Goal: Check status: Check status

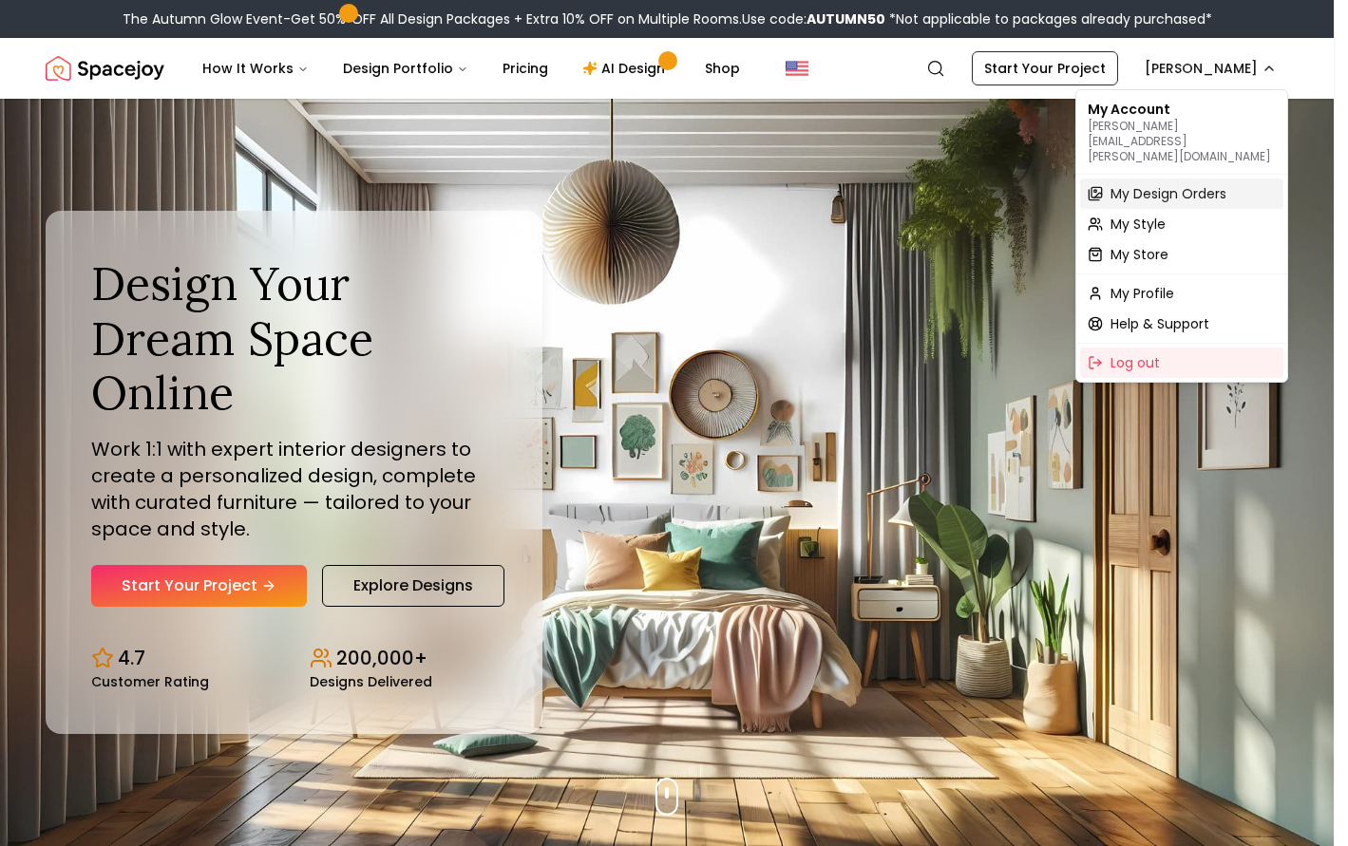
click at [1162, 184] on span "My Design Orders" at bounding box center [1168, 193] width 116 height 19
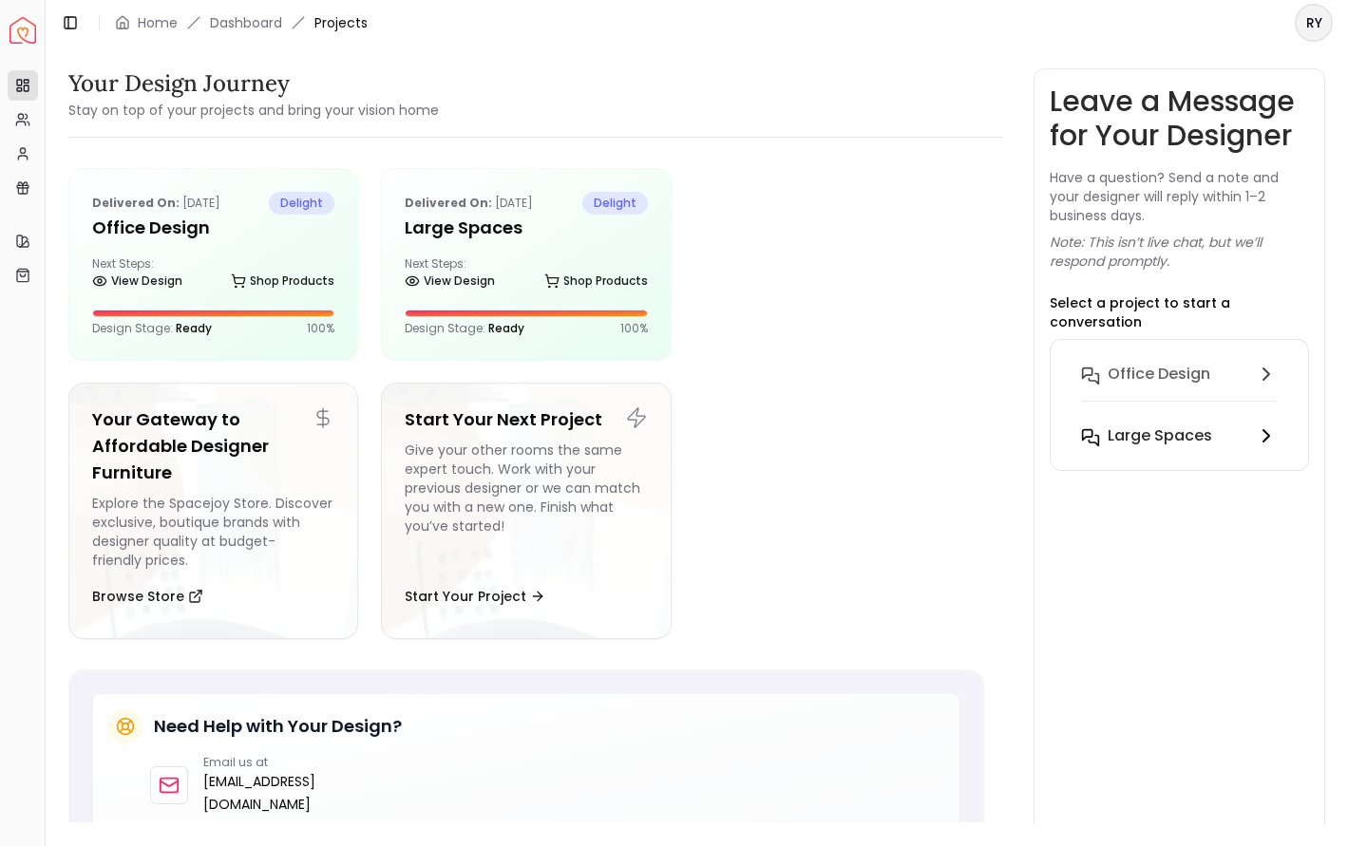
click at [1175, 428] on h6 "Large Spaces" at bounding box center [1159, 436] width 104 height 23
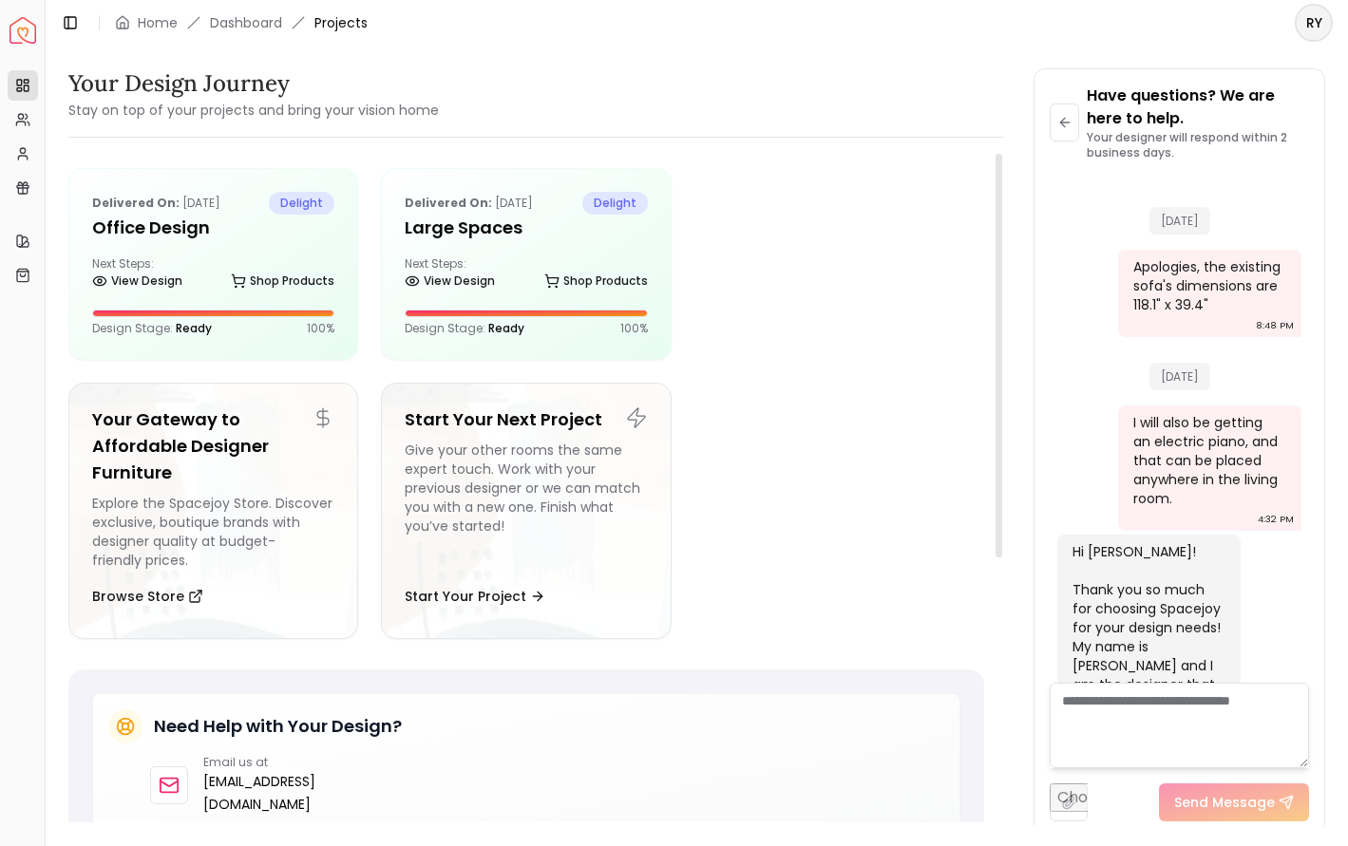
scroll to position [2585, 0]
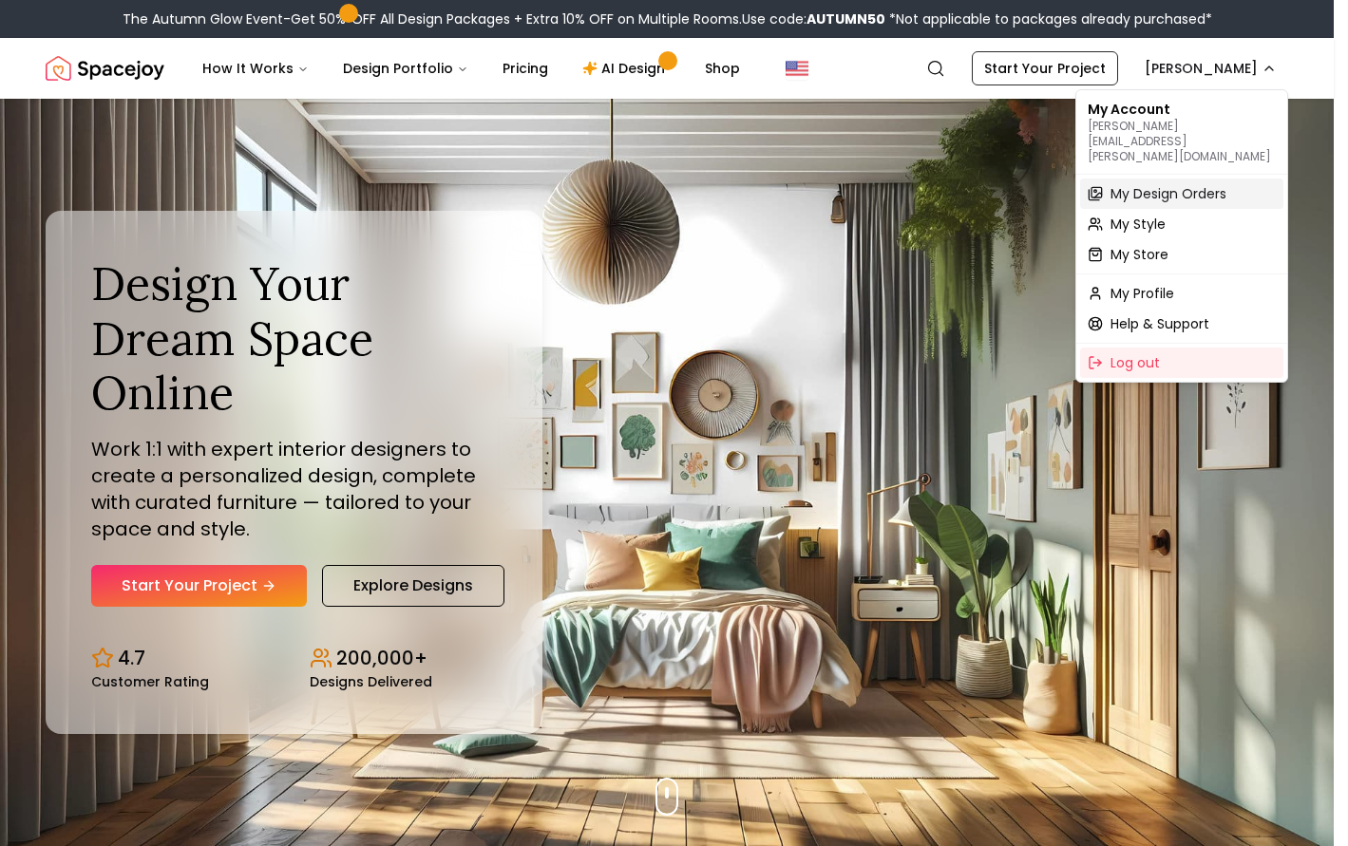
click at [1186, 184] on span "My Design Orders" at bounding box center [1168, 193] width 116 height 19
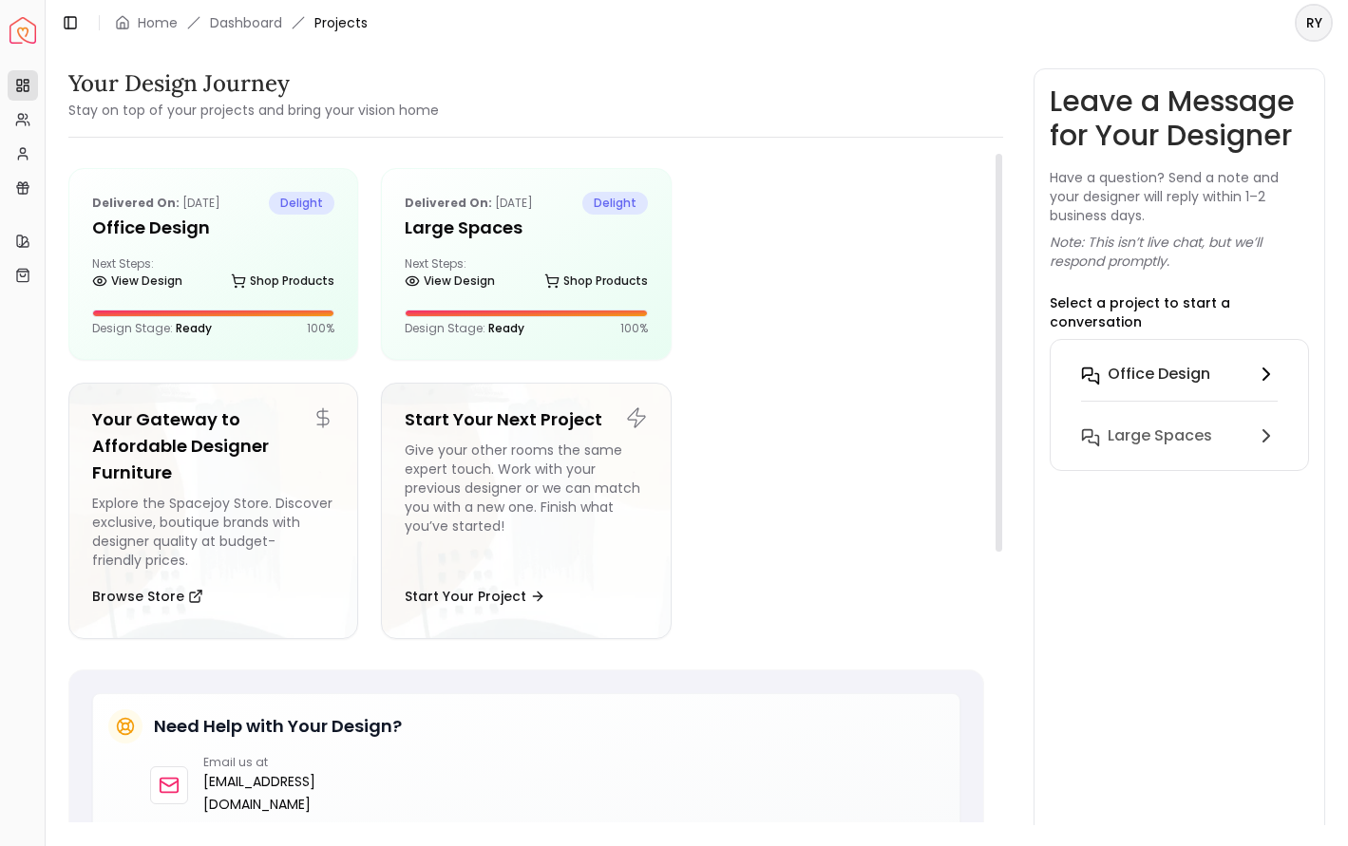
click at [1136, 369] on h6 "Office Design" at bounding box center [1158, 374] width 103 height 23
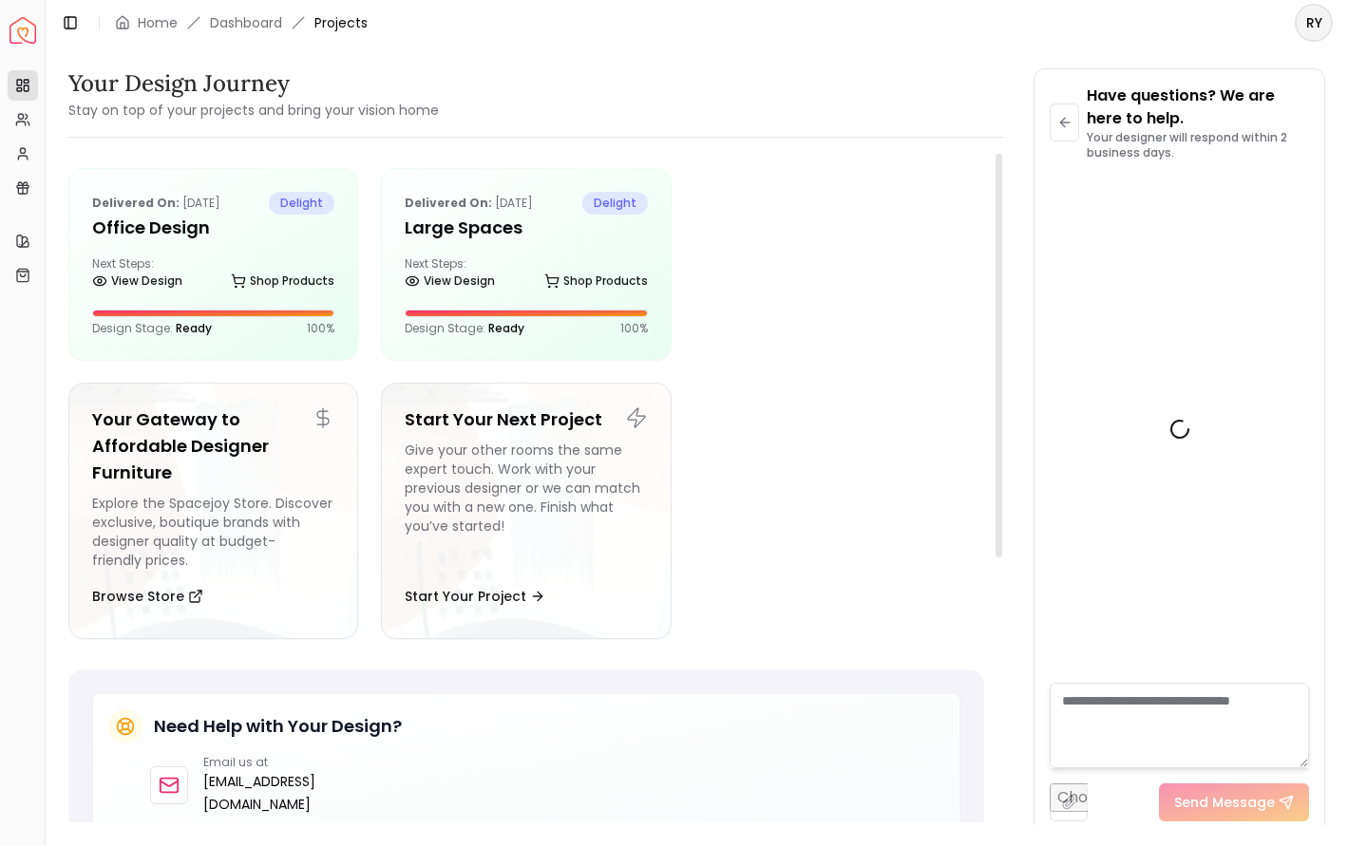
scroll to position [4652, 0]
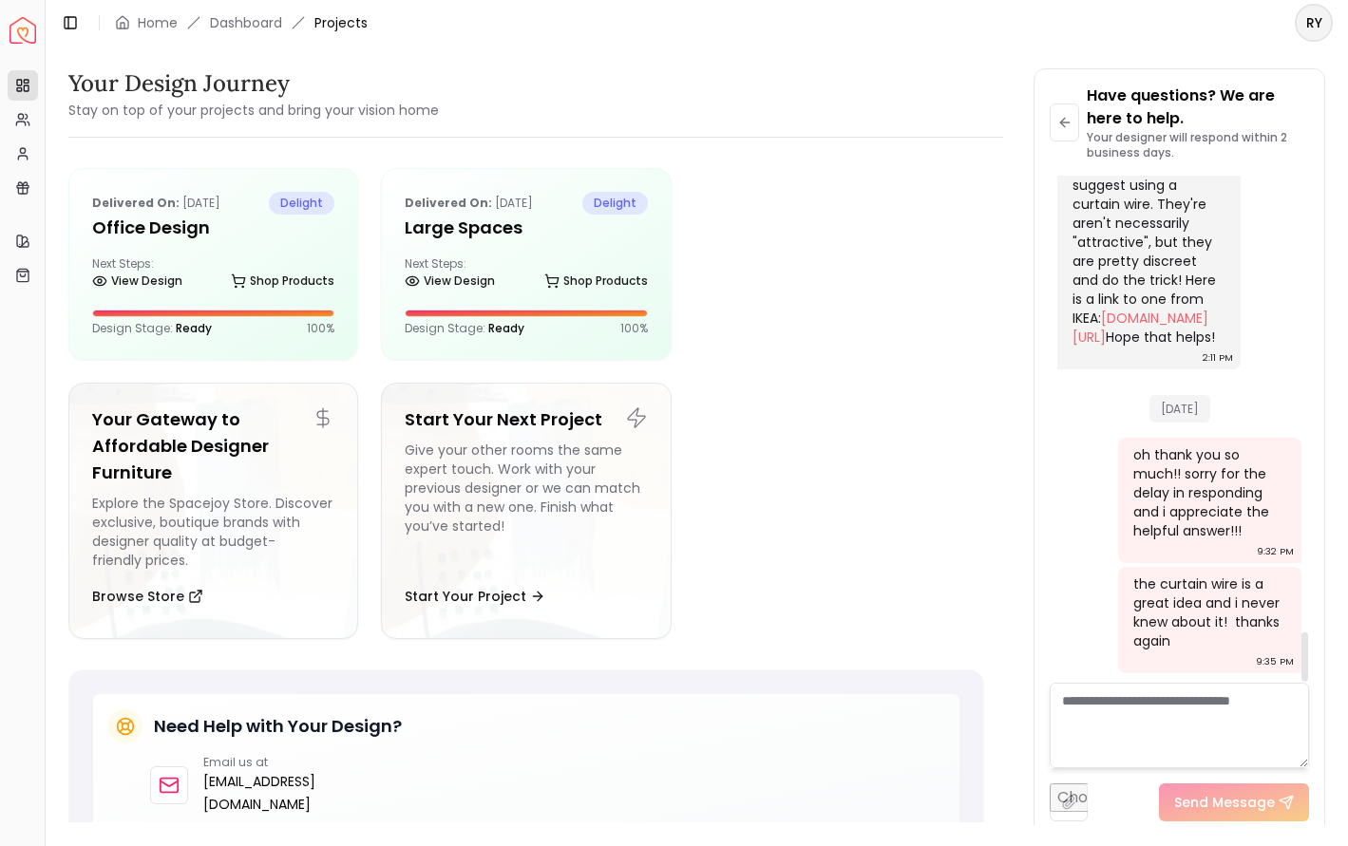
click at [915, 542] on ul "Delivered on: Jan 16, 2025 delight Office Design Next Steps: View Design Shop P…" at bounding box center [526, 411] width 916 height 486
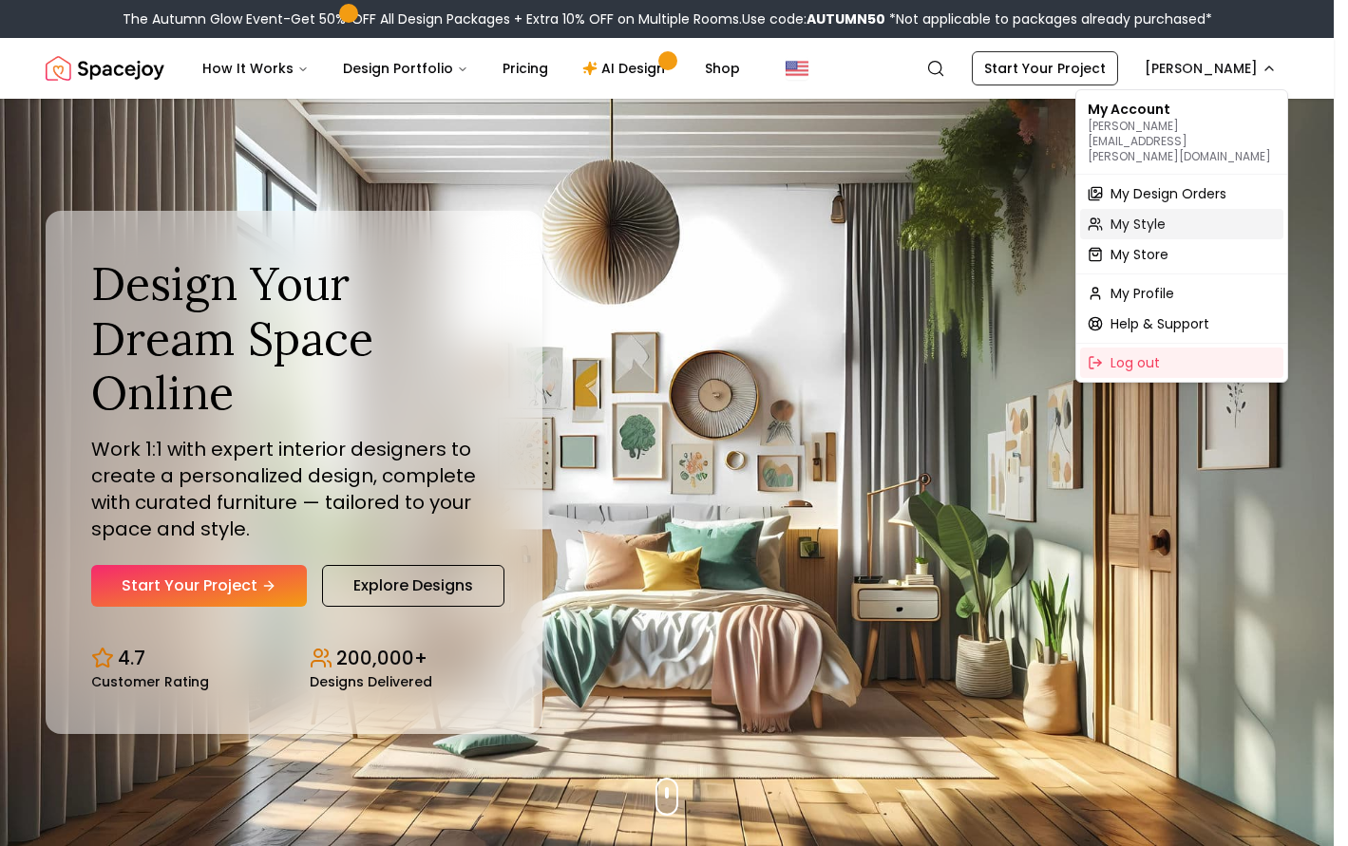
click at [1135, 215] on span "My Style" at bounding box center [1137, 224] width 55 height 19
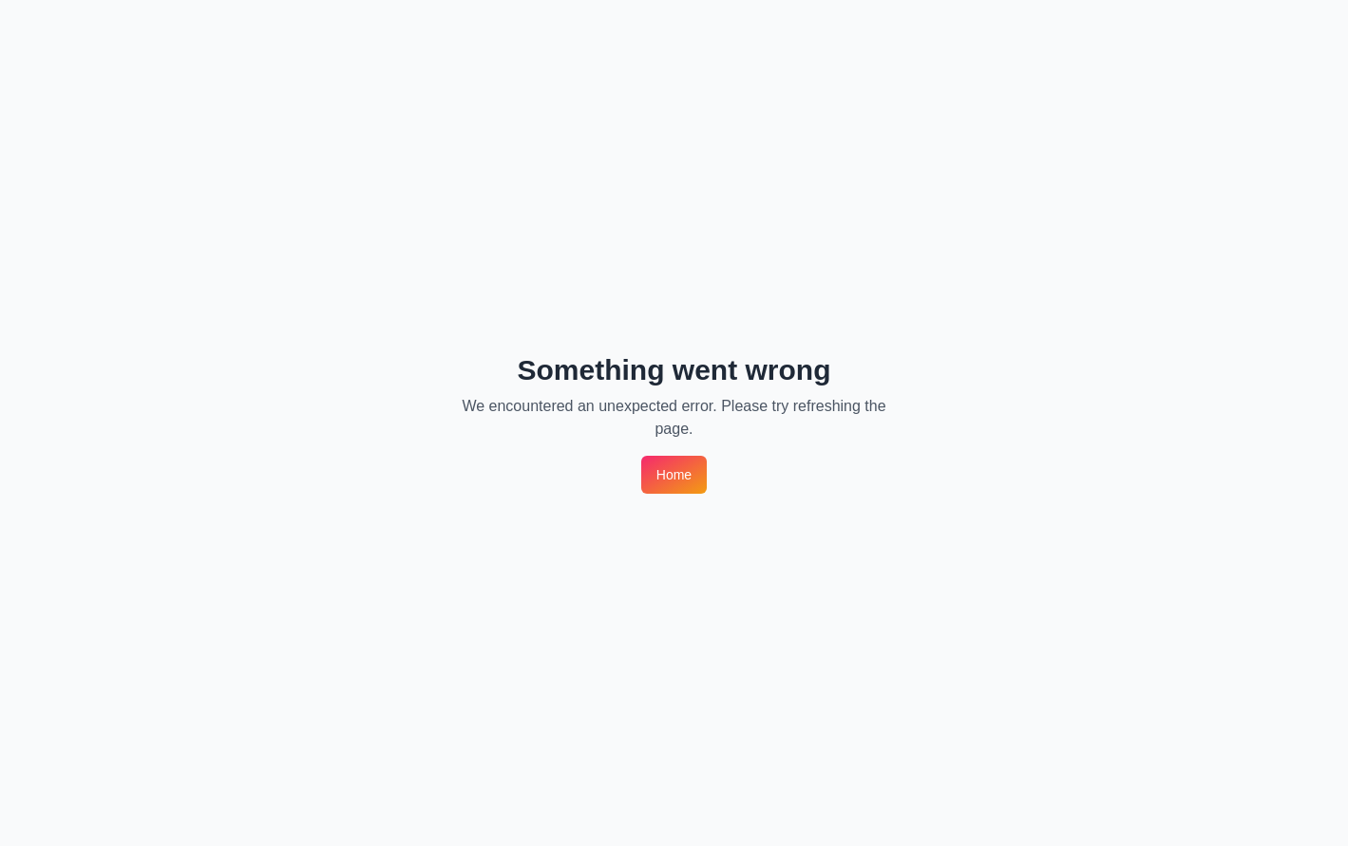
click at [673, 475] on link "Home" at bounding box center [674, 475] width 66 height 38
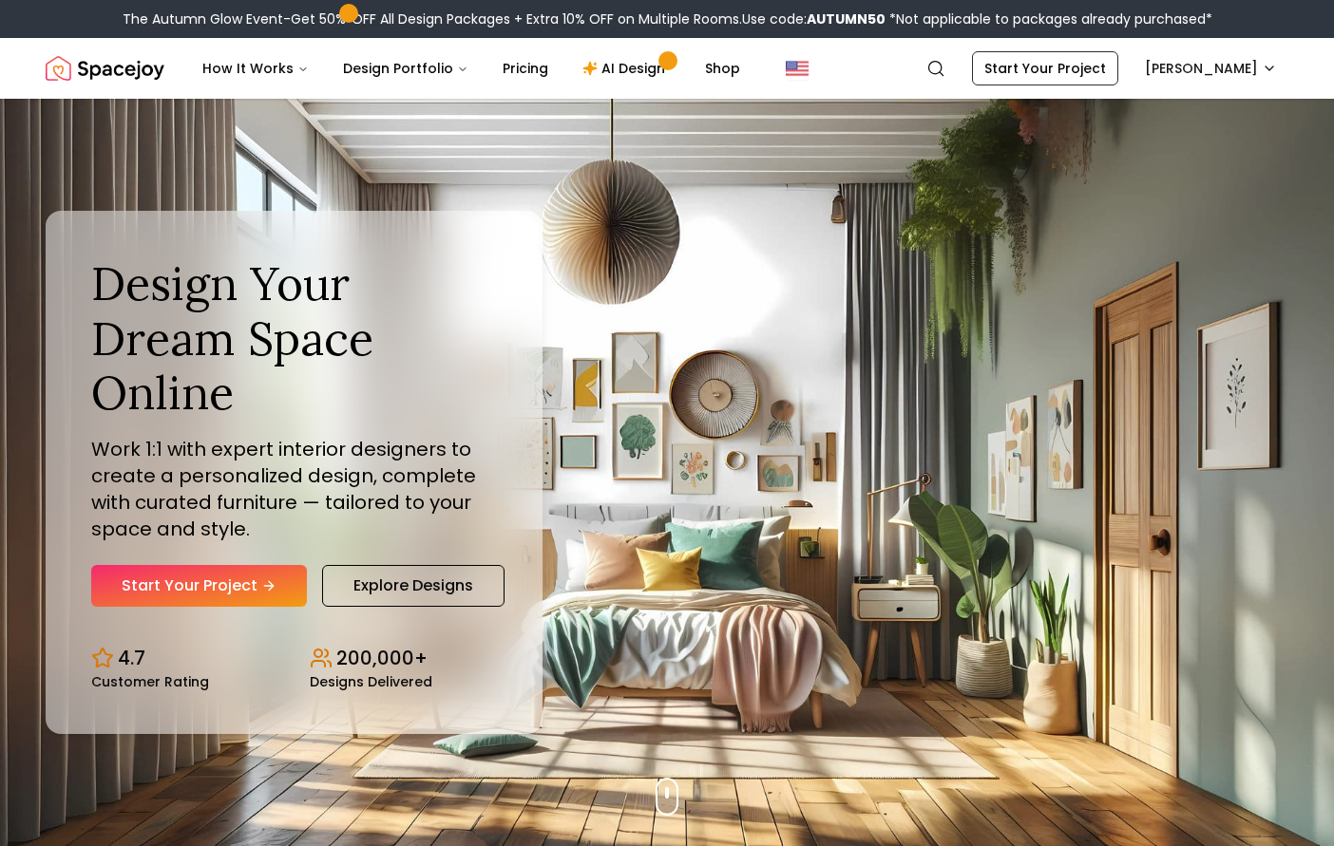
click at [1212, 86] on nav "Spacejoy Search RY How It Works Design Portfolio Pricing AI Design Shop Search …" at bounding box center [667, 68] width 1242 height 61
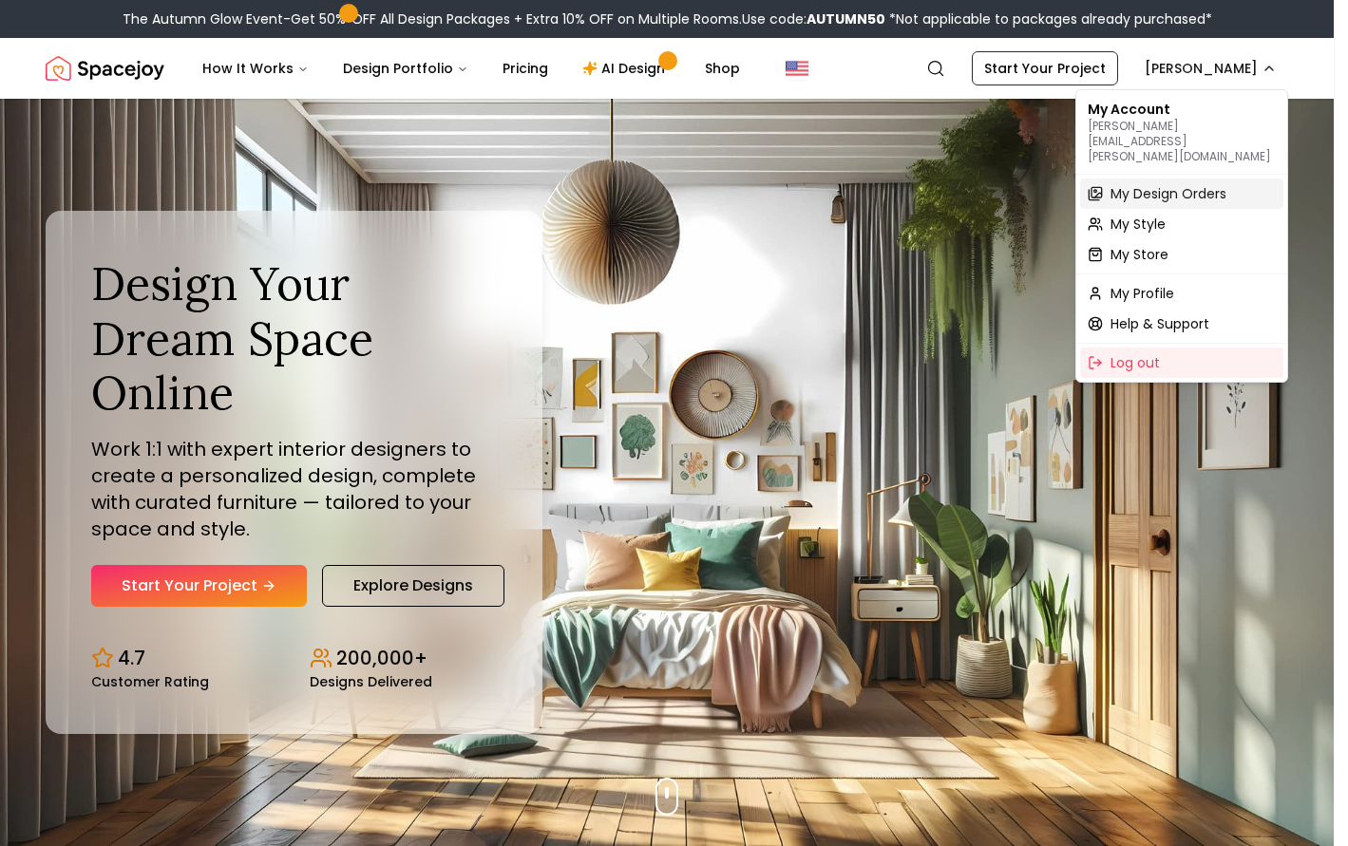
click at [1142, 184] on span "My Design Orders" at bounding box center [1168, 193] width 116 height 19
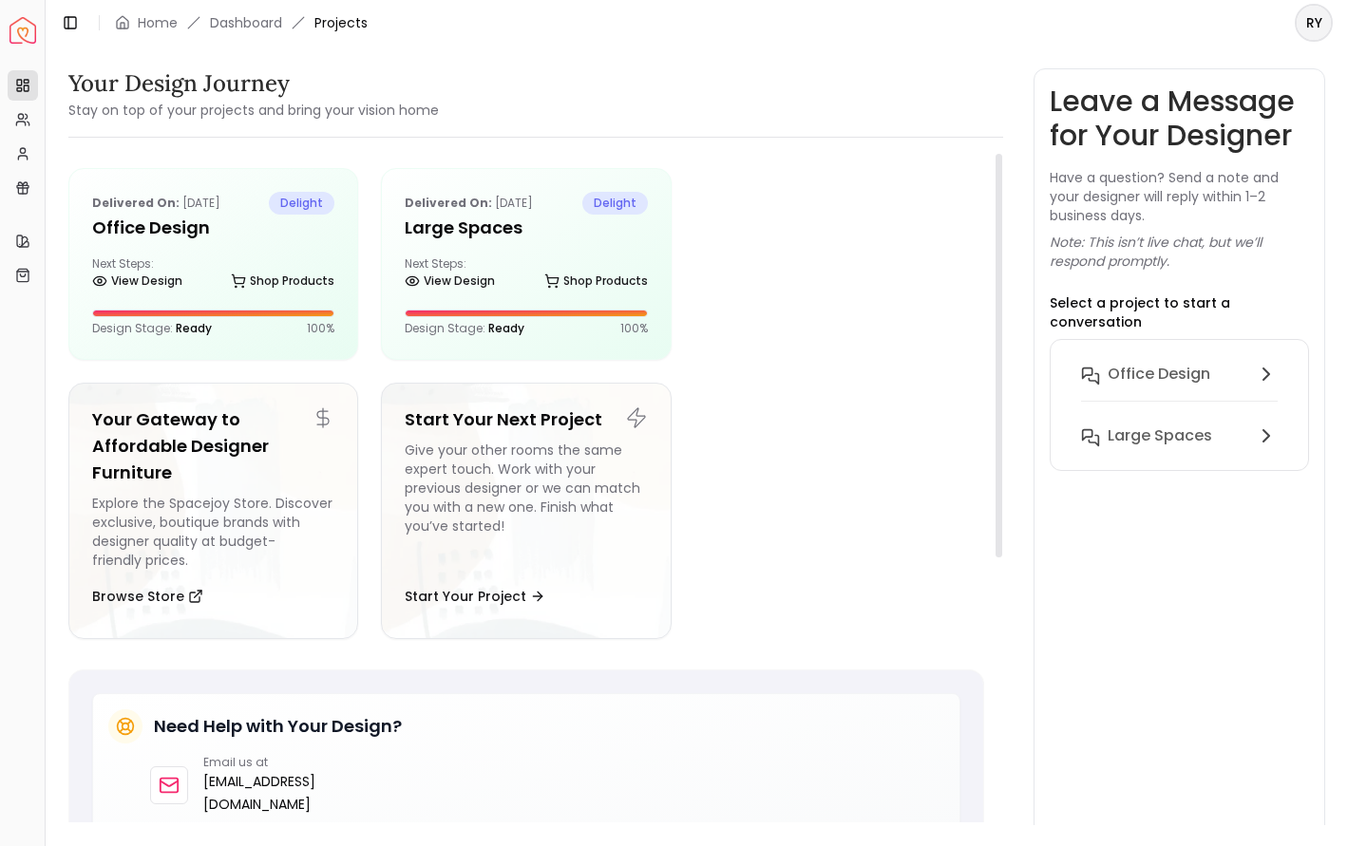
click at [893, 353] on div at bounding box center [839, 264] width 290 height 192
click at [829, 413] on ul "Delivered on: Jan 16, 2025 delight Office Design Next Steps: View Design Shop P…" at bounding box center [526, 411] width 916 height 486
click at [446, 245] on div "Delivered on: Aug 15, 2024 delight Large Spaces Next Steps: View Design Shop Pr…" at bounding box center [526, 264] width 288 height 190
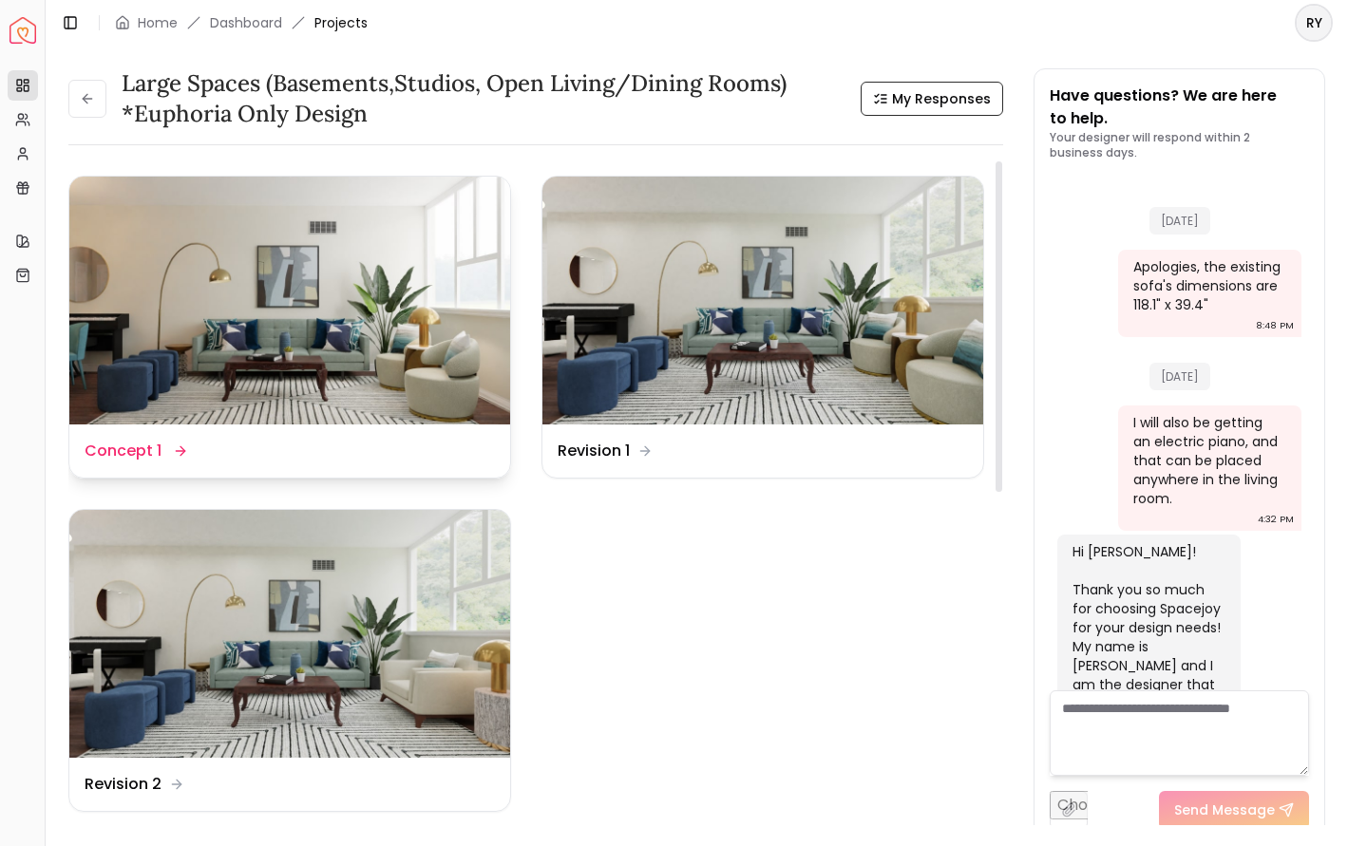
scroll to position [2578, 0]
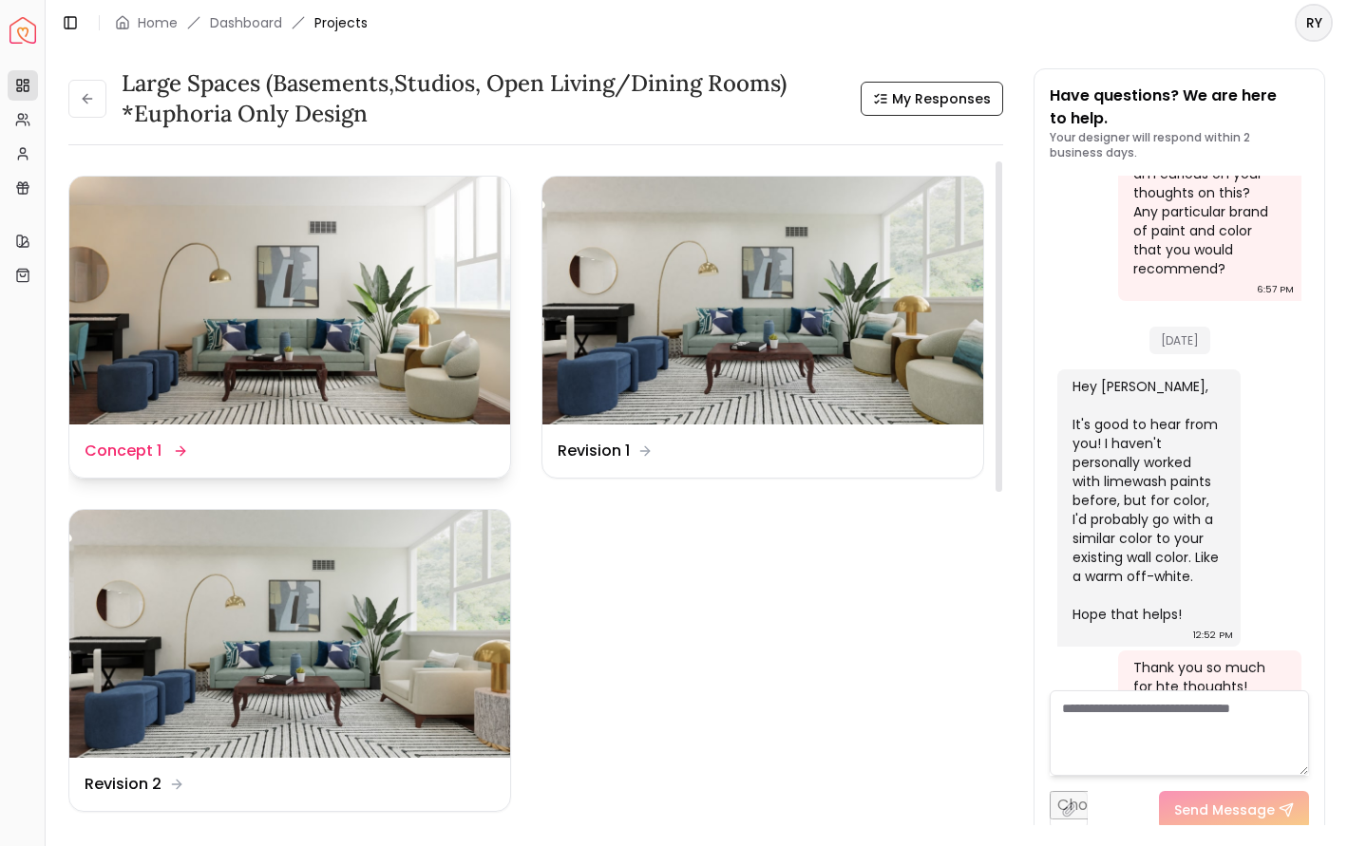
click at [355, 334] on img at bounding box center [289, 301] width 441 height 248
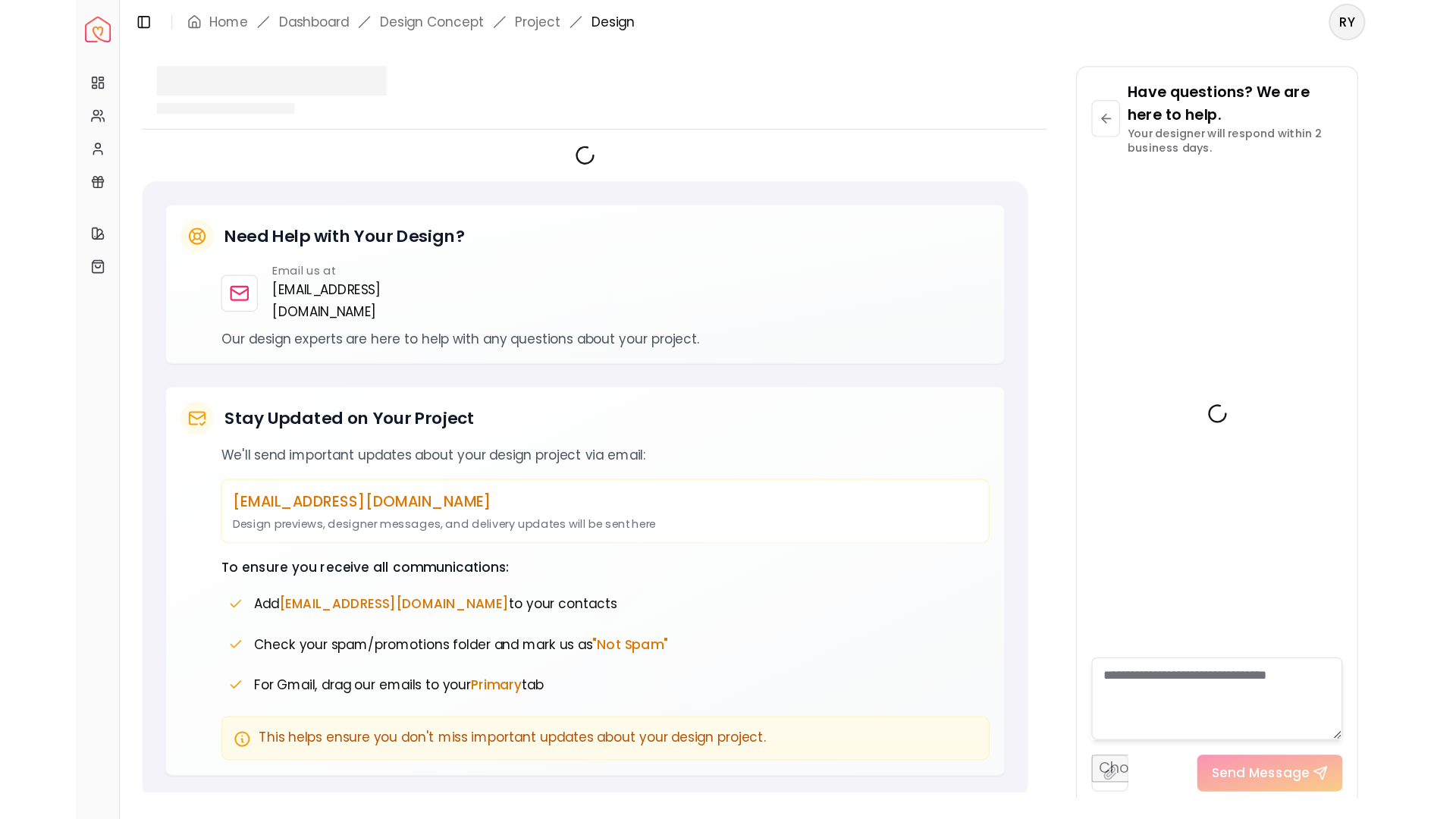
scroll to position [2063, 0]
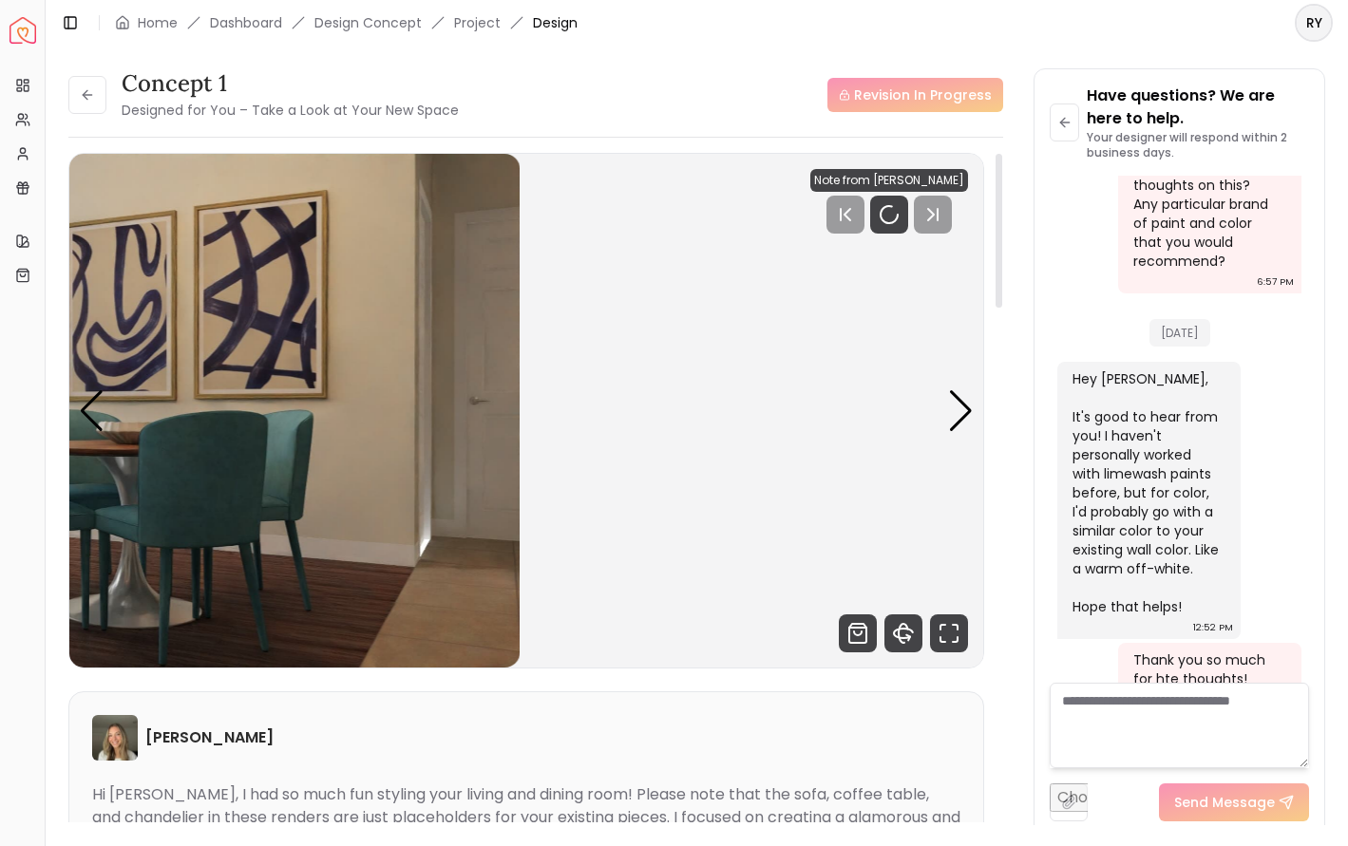
click at [1029, 501] on div "Concept 1 Designed for You – Take a Look at Your New Space Revision In Progress…" at bounding box center [696, 435] width 1257 height 734
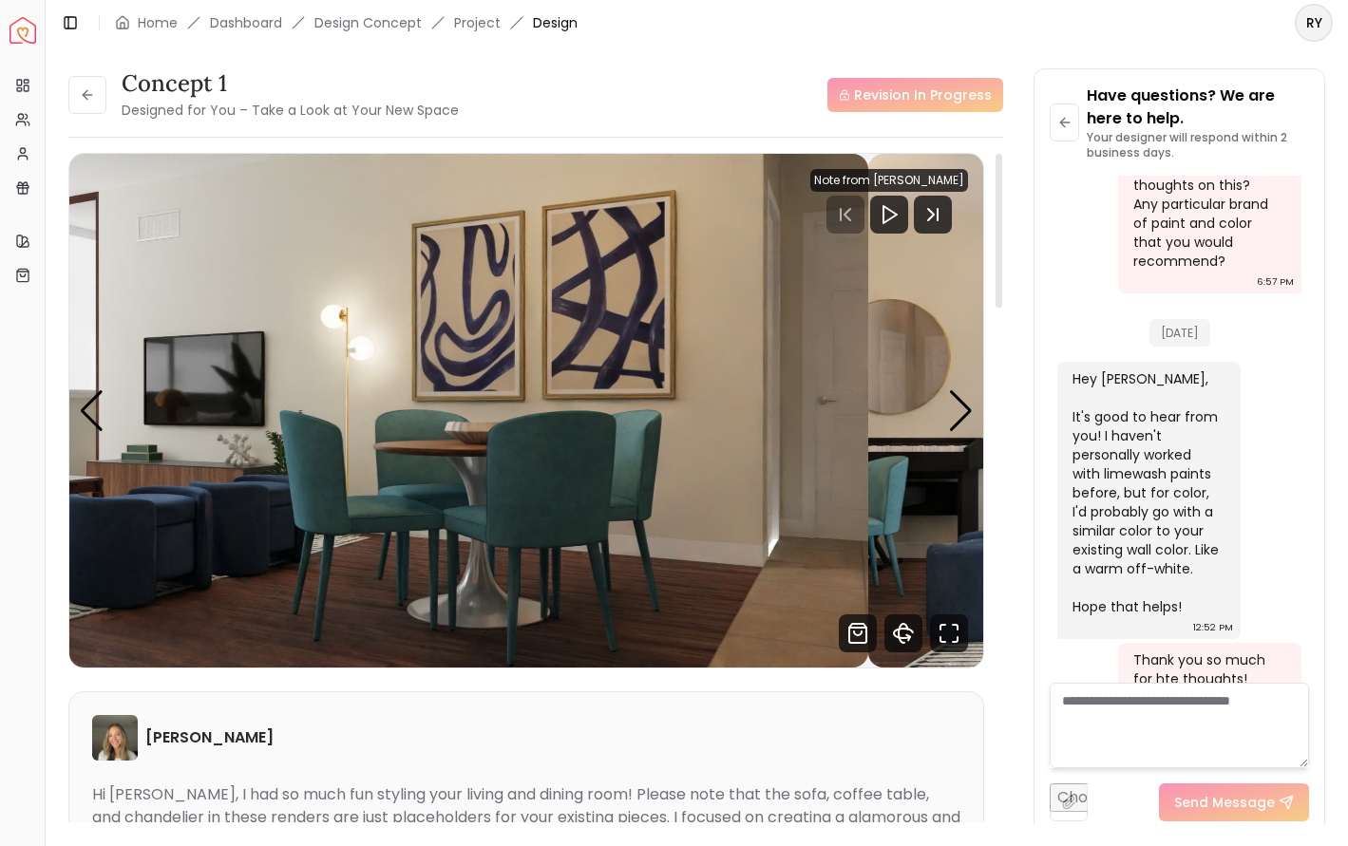
click at [483, 477] on img "4 / 4" at bounding box center [411, 411] width 914 height 514
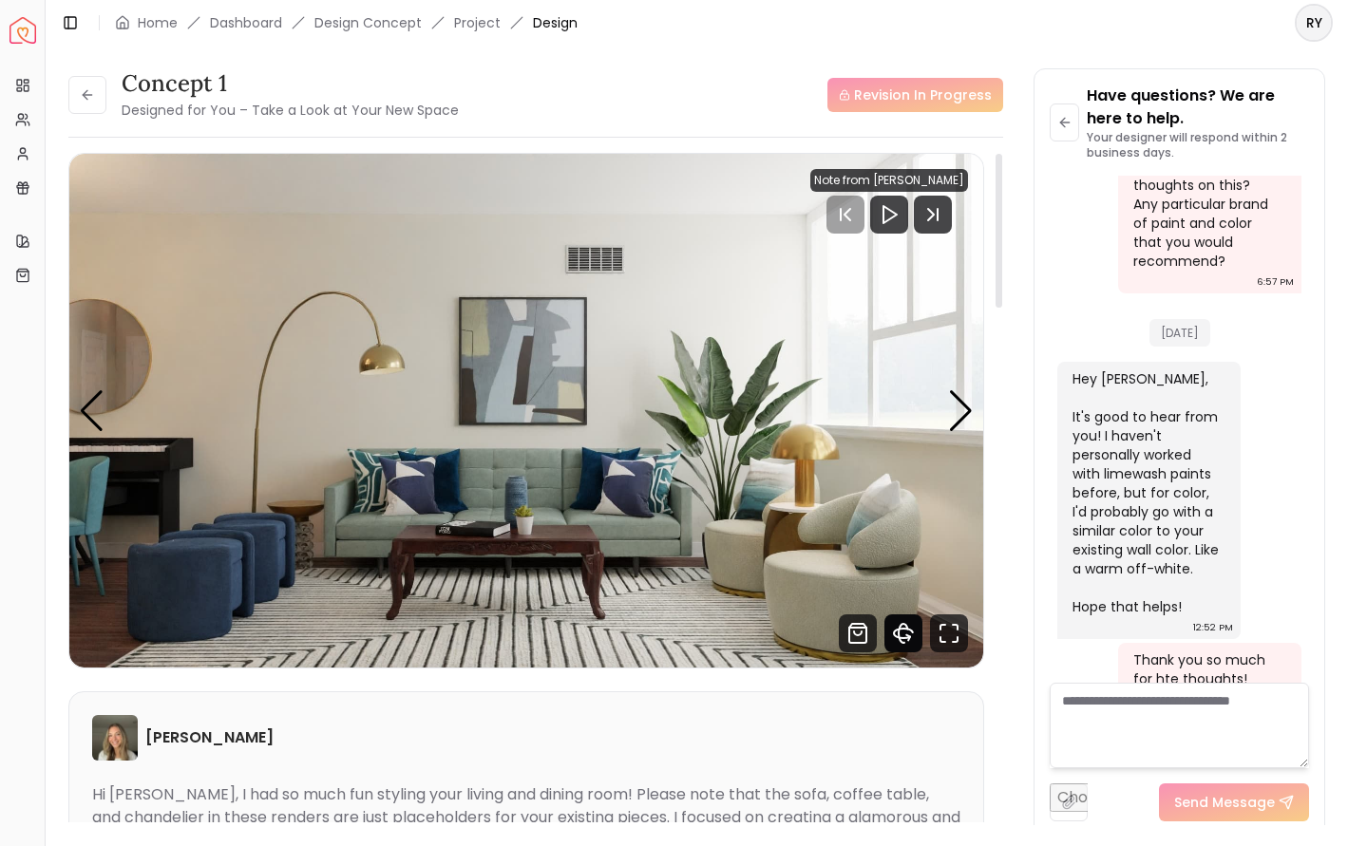
click at [906, 632] on icon "360 View" at bounding box center [903, 634] width 38 height 38
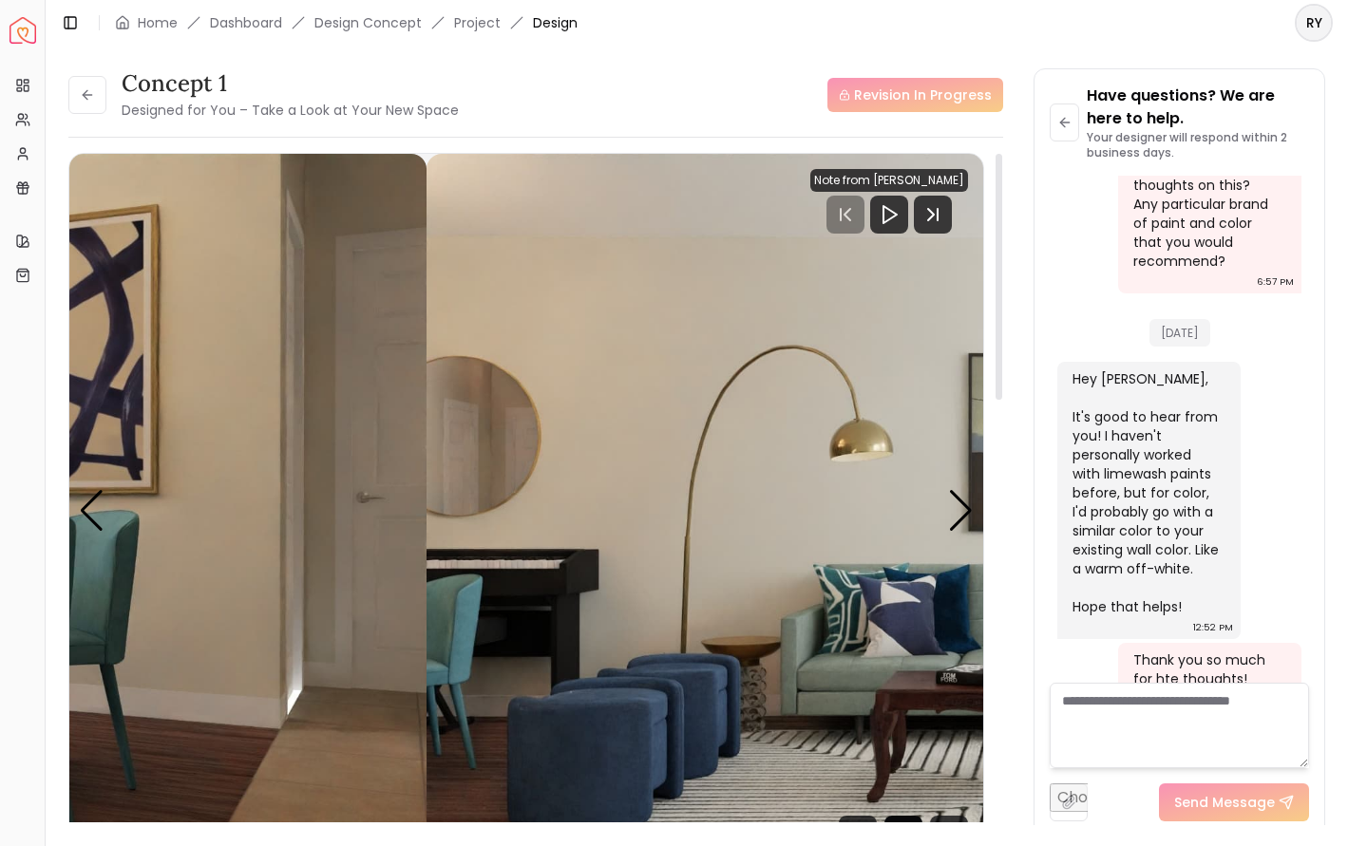
scroll to position [1798, 0]
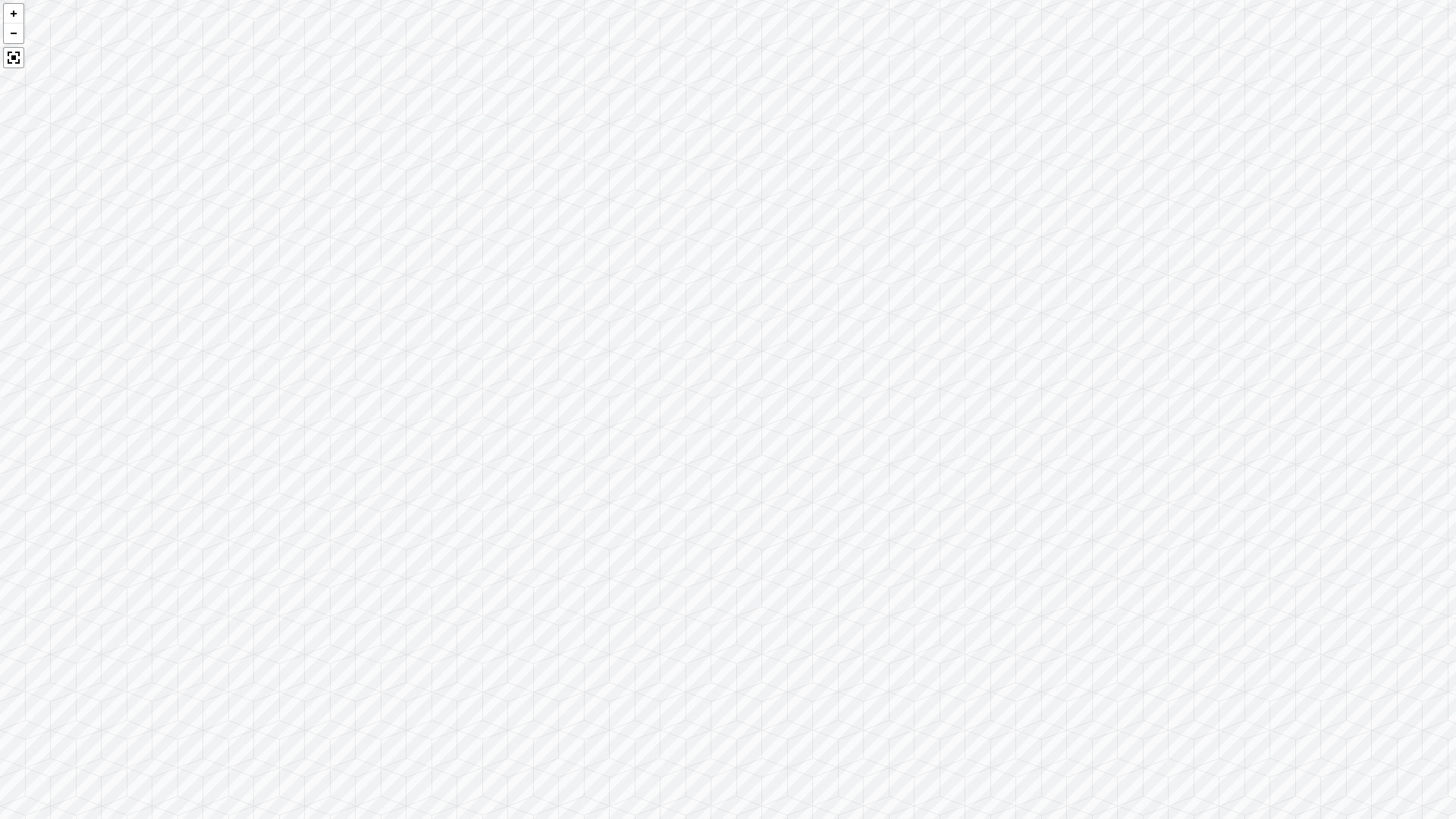
drag, startPoint x: 777, startPoint y: 494, endPoint x: 532, endPoint y: 444, distance: 250.0
click at [498, 449] on div at bounding box center [728, 410] width 1456 height 819
drag, startPoint x: 774, startPoint y: 422, endPoint x: 177, endPoint y: 358, distance: 600.4
click at [177, 358] on div at bounding box center [728, 410] width 1456 height 819
drag, startPoint x: 603, startPoint y: 418, endPoint x: 39, endPoint y: 259, distance: 586.0
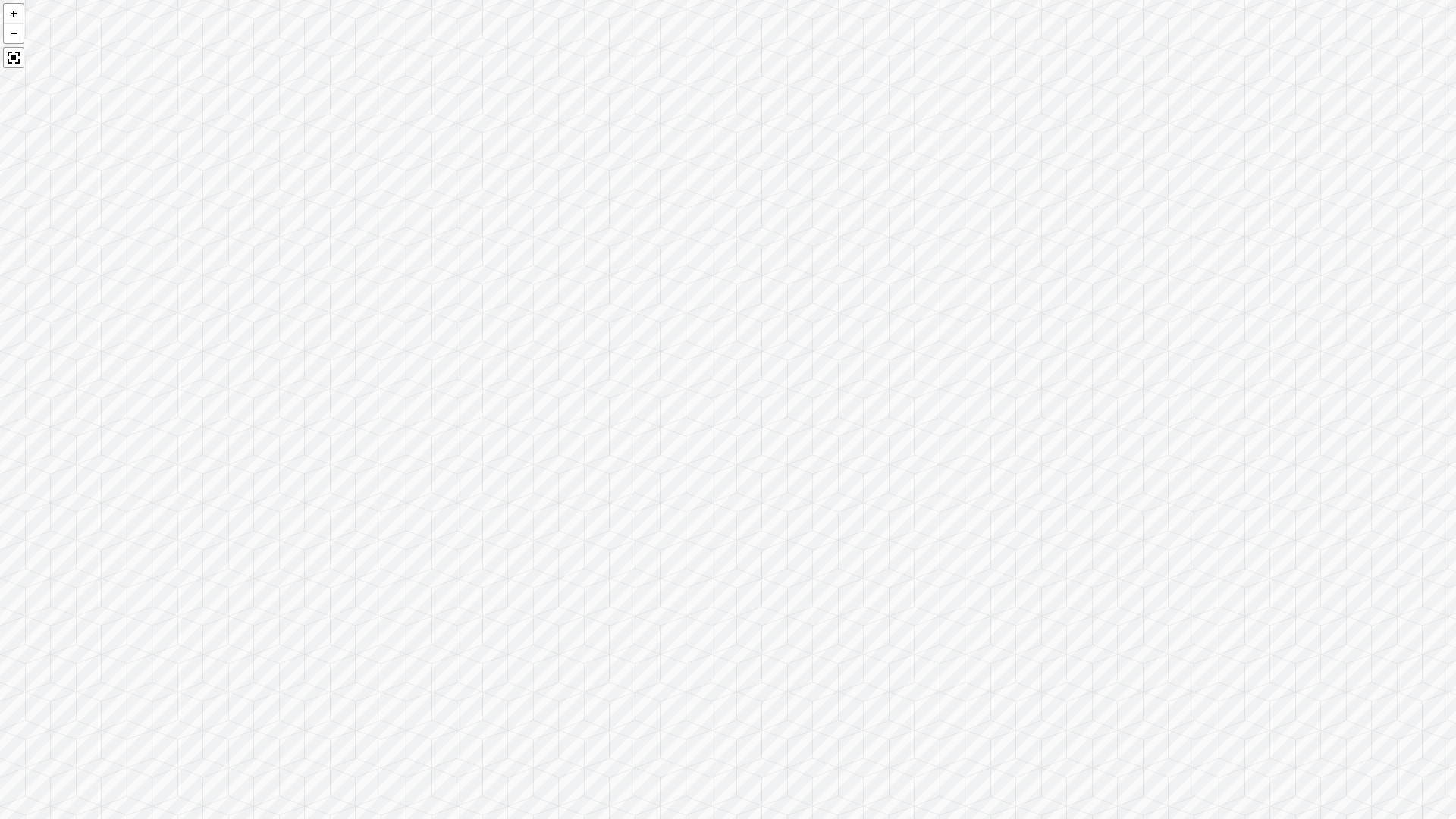
click at [39, 259] on div at bounding box center [728, 410] width 1456 height 819
drag, startPoint x: 488, startPoint y: 390, endPoint x: 373, endPoint y: 613, distance: 250.9
click at [370, 622] on div at bounding box center [728, 410] width 1456 height 819
drag, startPoint x: 515, startPoint y: 228, endPoint x: 2, endPoint y: 336, distance: 524.2
click at [0, 269] on html "Spacejoy Dashboard Overview Projects My Referrals My Profile Gift Card Balance …" at bounding box center [728, 410] width 1456 height 819
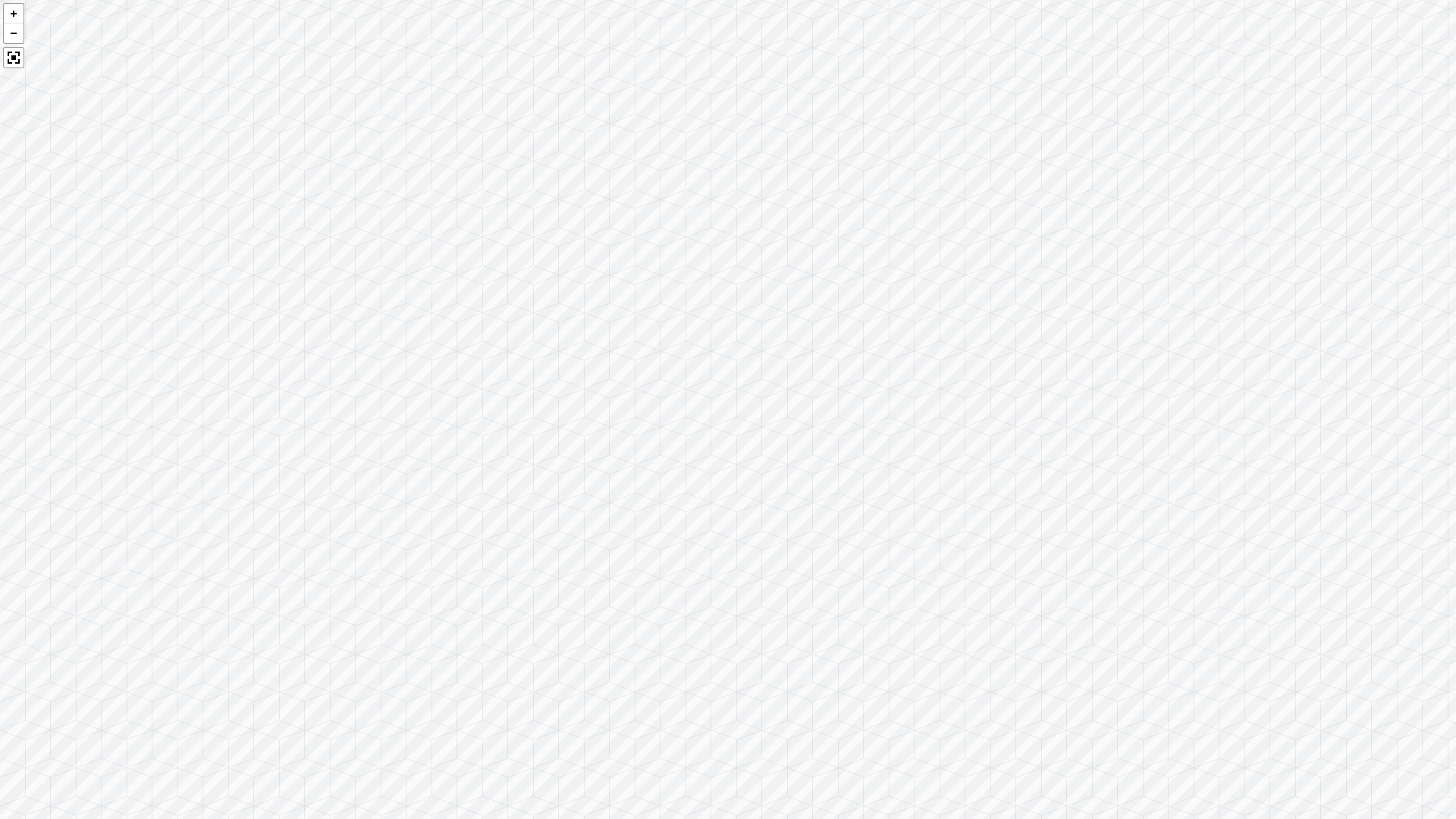
drag, startPoint x: 357, startPoint y: 388, endPoint x: -225, endPoint y: 339, distance: 584.1
click at [0, 339] on html "Spacejoy Dashboard Overview Projects My Referrals My Profile Gift Card Balance …" at bounding box center [728, 410] width 1456 height 819
drag, startPoint x: 255, startPoint y: 333, endPoint x: -146, endPoint y: 434, distance: 413.5
click at [0, 434] on html "Spacejoy Dashboard Overview Projects My Referrals My Profile Gift Card Balance …" at bounding box center [728, 410] width 1456 height 819
drag, startPoint x: 441, startPoint y: 441, endPoint x: -112, endPoint y: 418, distance: 553.5
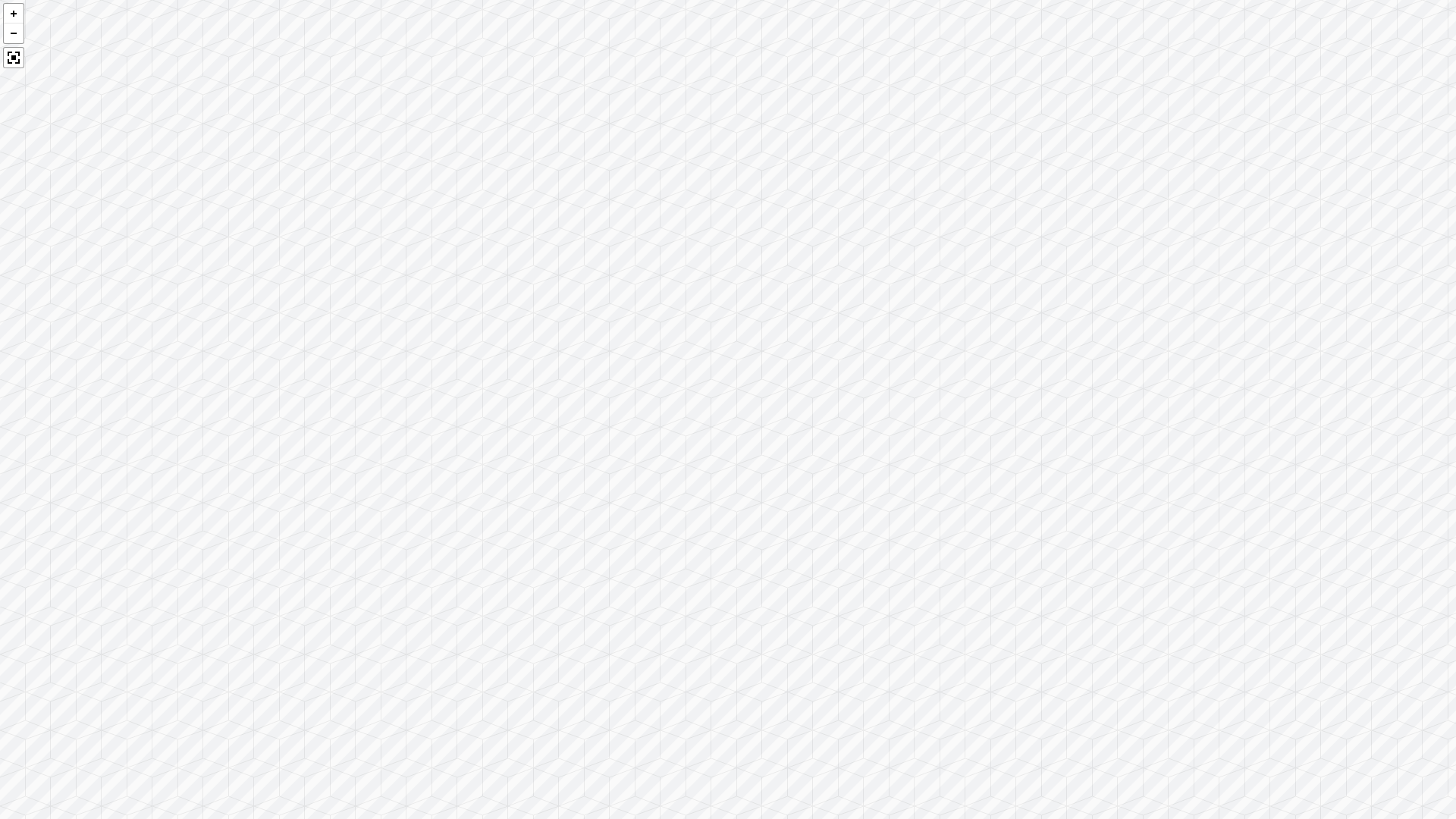
click at [0, 418] on html "Spacejoy Dashboard Overview Projects My Referrals My Profile Gift Card Balance …" at bounding box center [728, 410] width 1456 height 819
drag, startPoint x: 247, startPoint y: 423, endPoint x: -53, endPoint y: 394, distance: 301.4
click at [0, 394] on html "Spacejoy Dashboard Overview Projects My Referrals My Profile Gift Card Balance …" at bounding box center [728, 410] width 1456 height 819
drag, startPoint x: 241, startPoint y: 417, endPoint x: 742, endPoint y: 225, distance: 536.5
click at [742, 225] on div at bounding box center [728, 410] width 1456 height 819
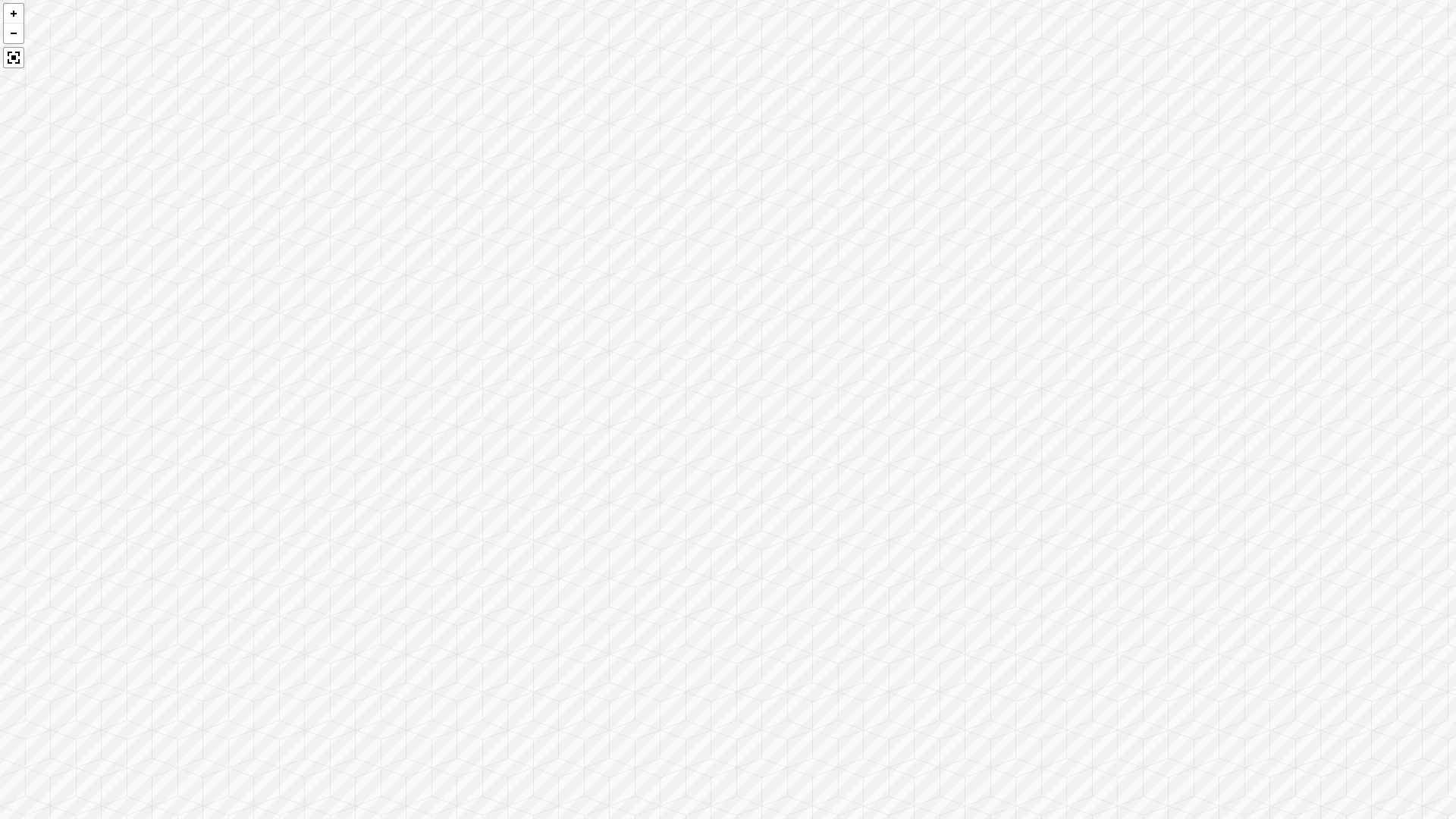
drag, startPoint x: 495, startPoint y: 327, endPoint x: 836, endPoint y: 241, distance: 351.7
click at [836, 241] on div at bounding box center [728, 410] width 1456 height 819
drag, startPoint x: 603, startPoint y: 268, endPoint x: 883, endPoint y: 343, distance: 289.9
click at [898, 320] on div at bounding box center [728, 410] width 1456 height 819
drag, startPoint x: 337, startPoint y: 271, endPoint x: 632, endPoint y: 256, distance: 295.4
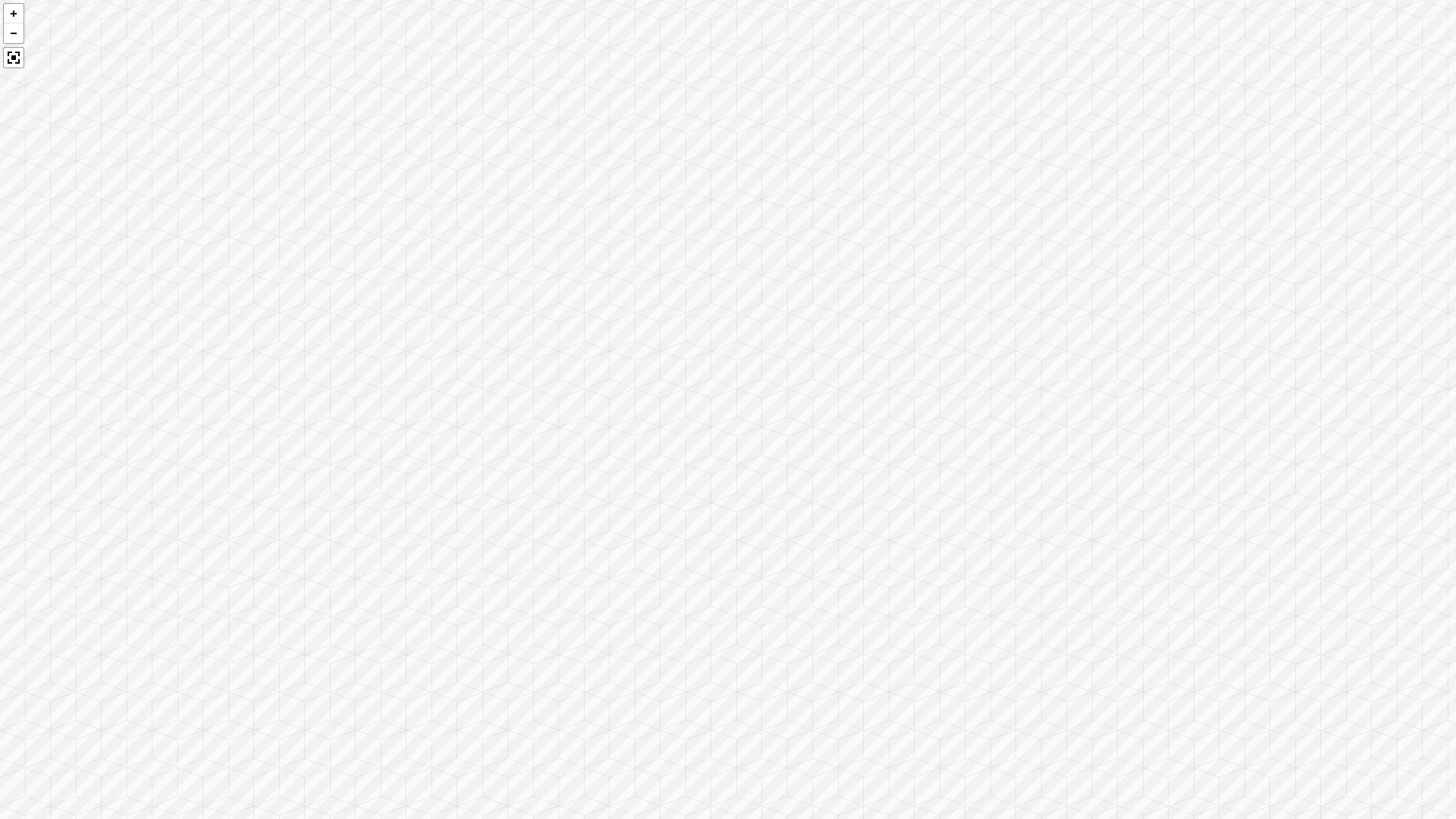
click at [621, 256] on div at bounding box center [728, 410] width 1456 height 819
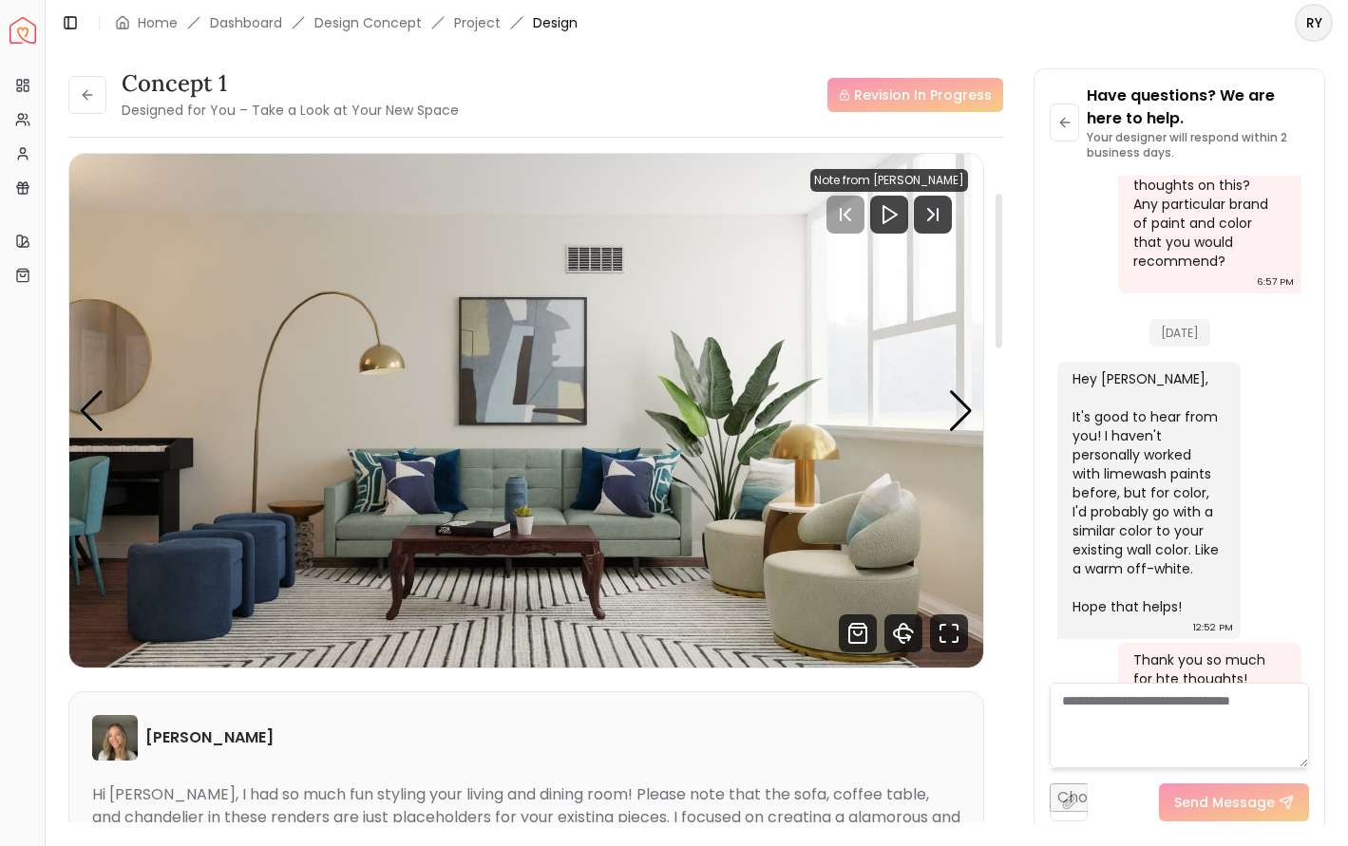
scroll to position [174, 0]
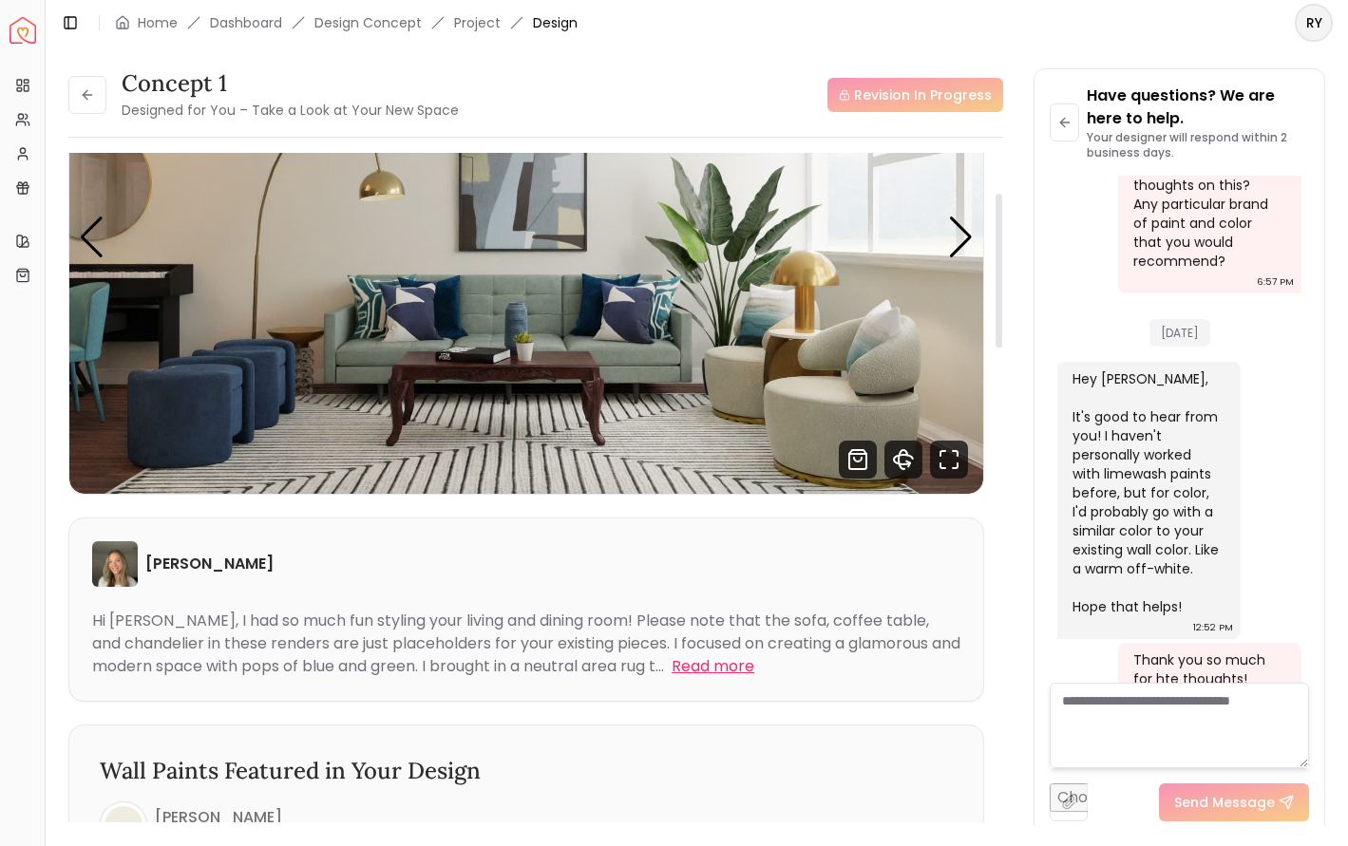
click at [713, 670] on button "Read more" at bounding box center [713, 666] width 83 height 23
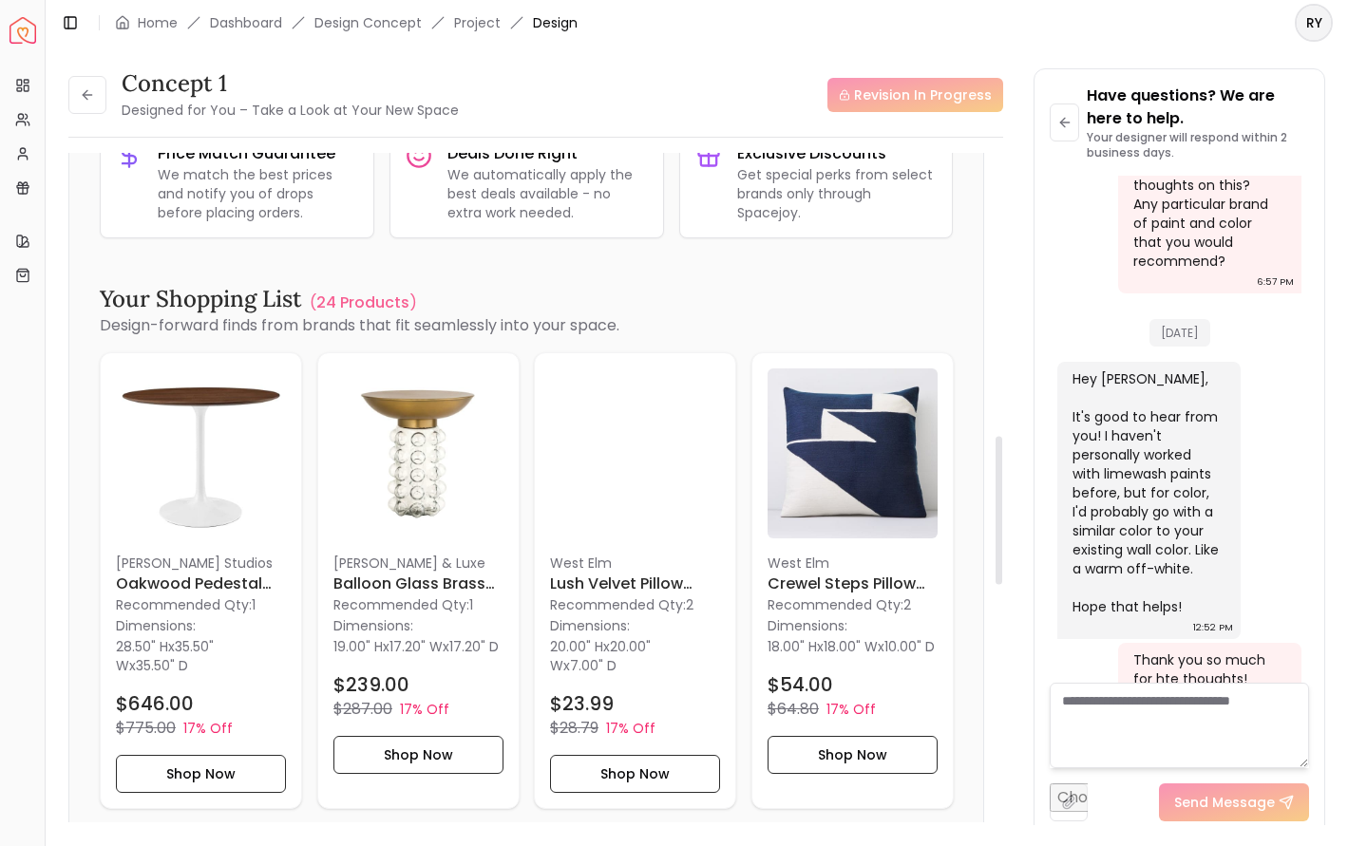
scroll to position [1689, 0]
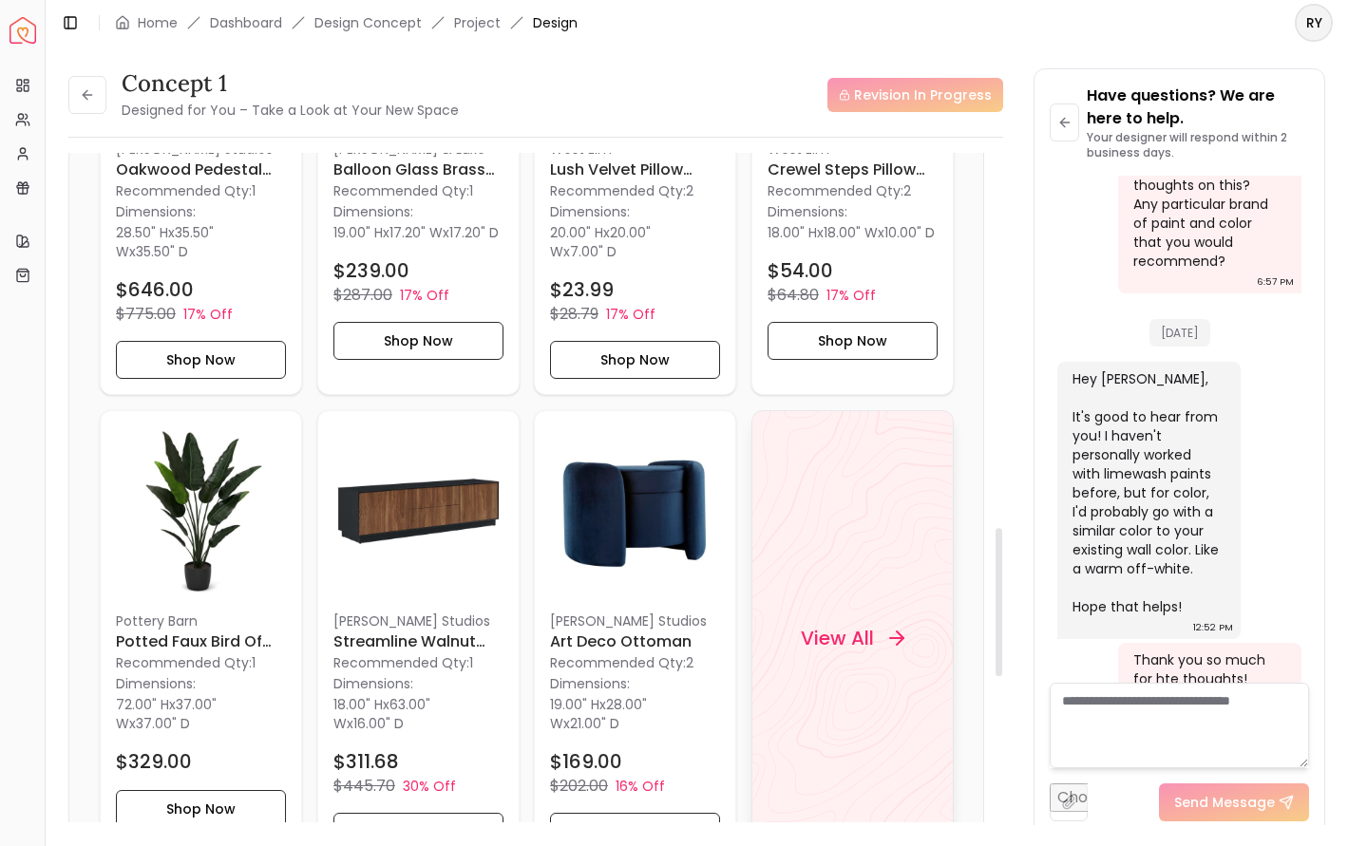
click at [816, 660] on div "View All" at bounding box center [851, 638] width 149 height 57
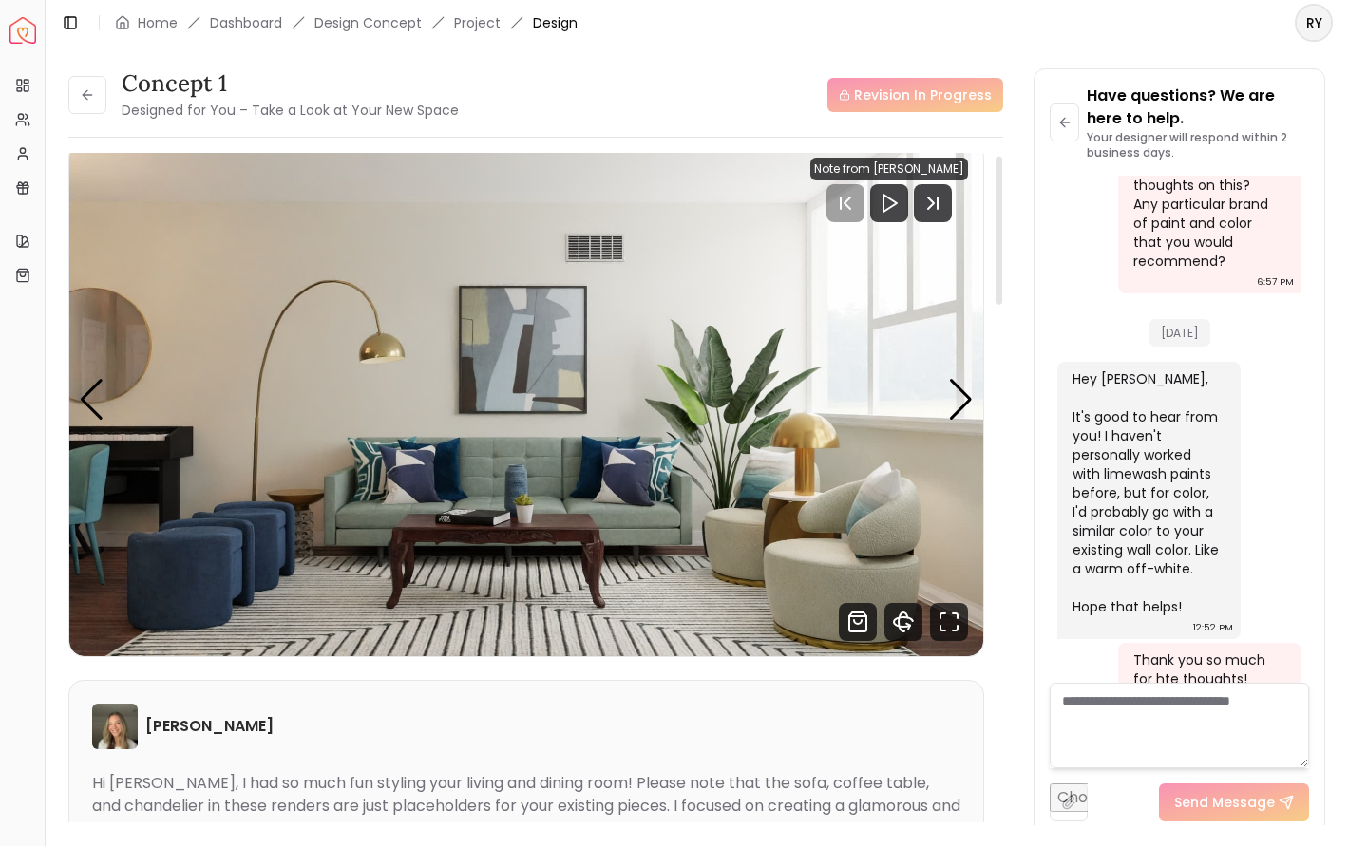
scroll to position [361, 0]
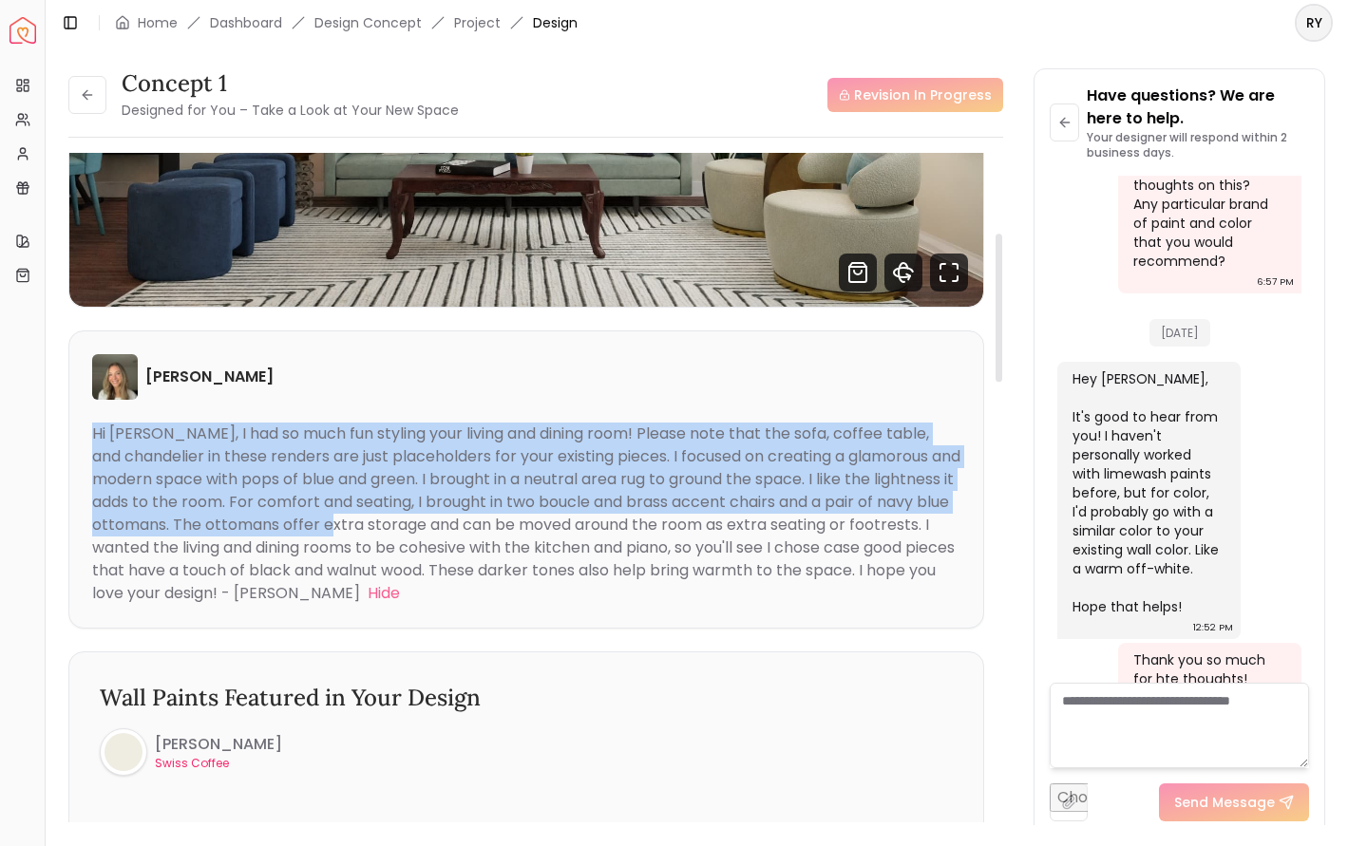
drag, startPoint x: 262, startPoint y: 419, endPoint x: 434, endPoint y: 516, distance: 197.3
click at [434, 516] on div "Sarah Nelson Hi Ryan, I had so much fun styling your living and dining room! Pl…" at bounding box center [526, 479] width 914 height 296
click at [475, 481] on div "Hi Ryan, I had so much fun styling your living and dining room! Please note tha…" at bounding box center [526, 513] width 868 height 181
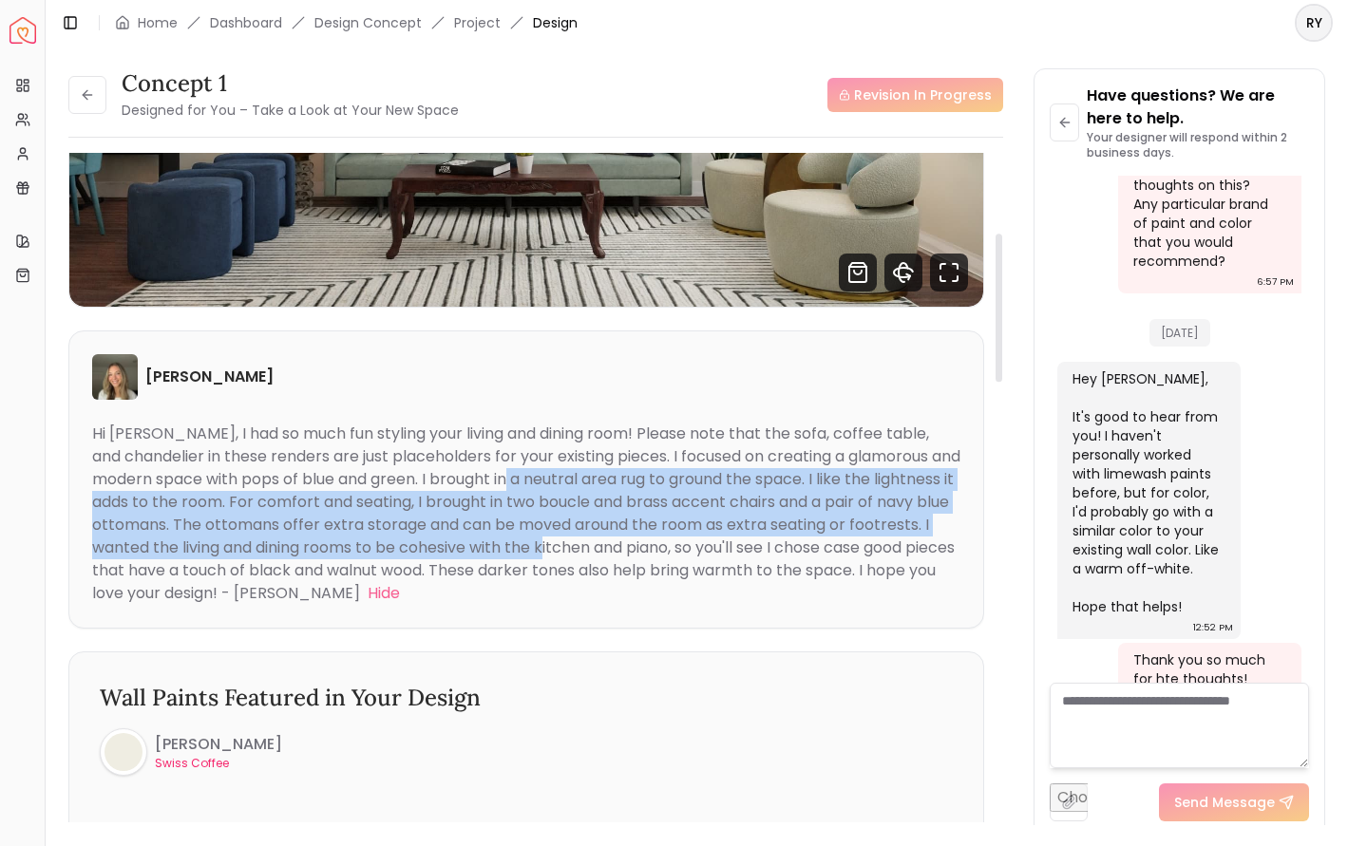
drag, startPoint x: 579, startPoint y: 484, endPoint x: 701, endPoint y: 542, distance: 134.7
click at [701, 542] on div "Hi Ryan, I had so much fun styling your living and dining room! Please note tha…" at bounding box center [526, 513] width 868 height 181
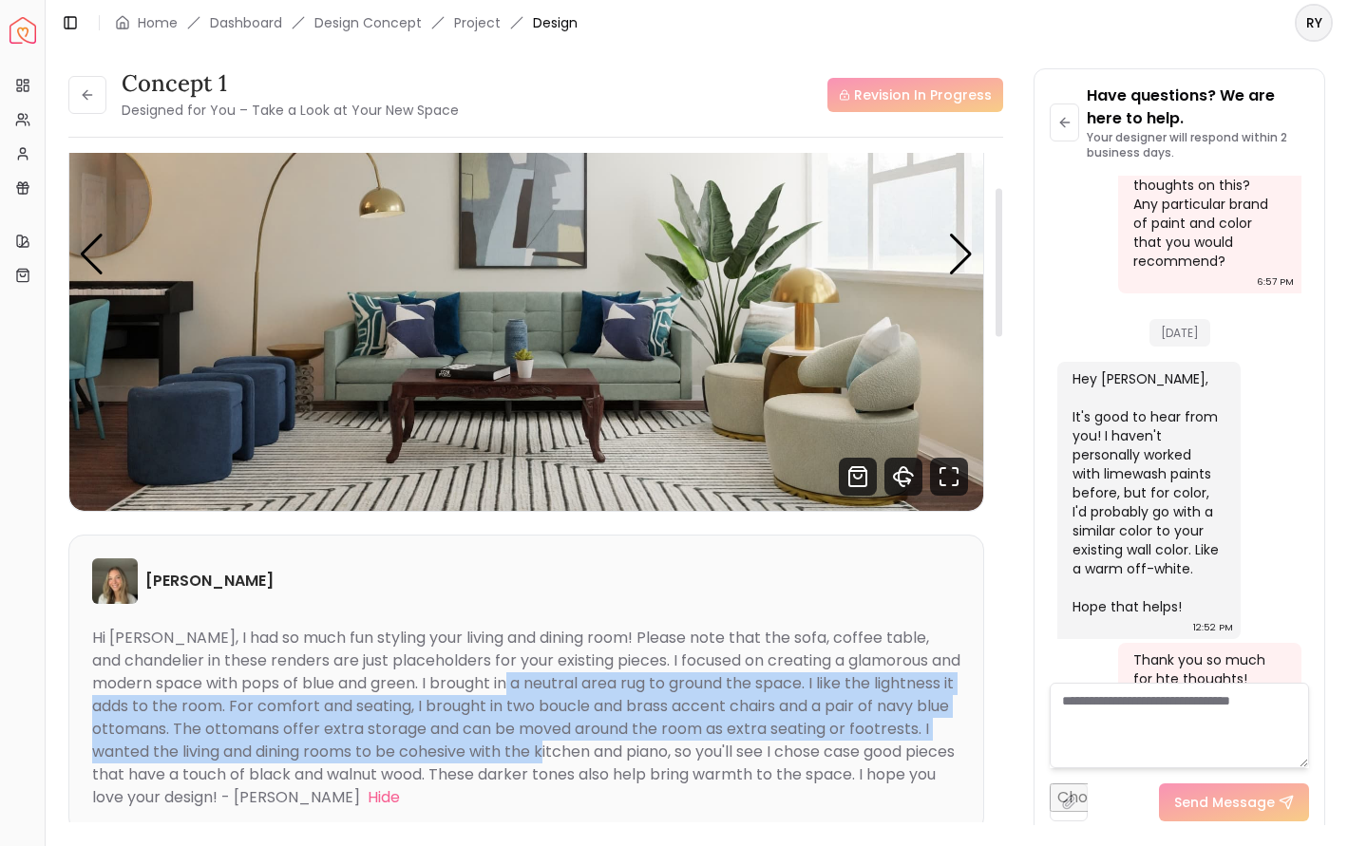
scroll to position [48, 0]
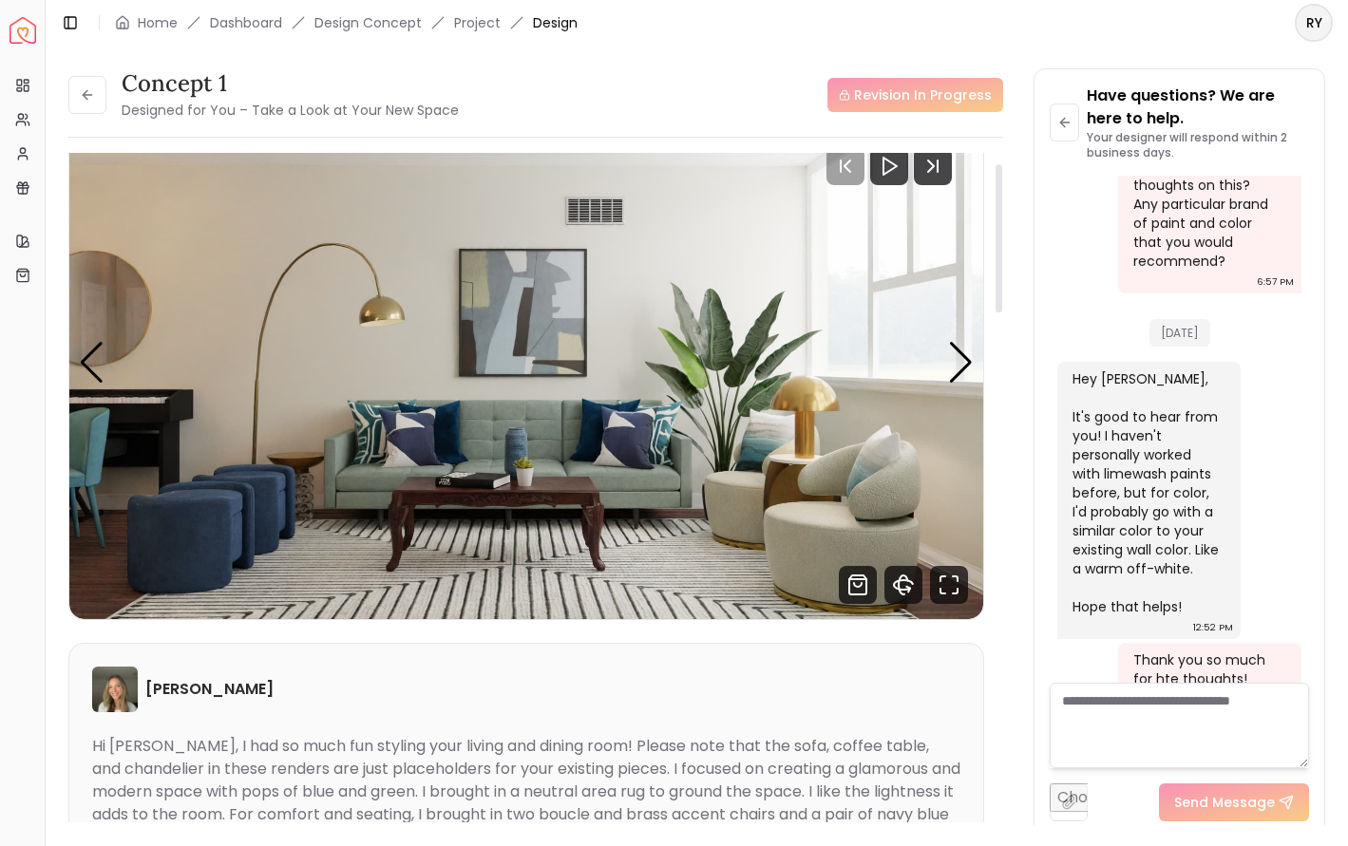
click at [54, 482] on div "Concept 1 Designed for You – Take a Look at Your New Space Revision In Progress…" at bounding box center [697, 436] width 1302 height 780
click at [111, 463] on img "1 / 4" at bounding box center [526, 362] width 914 height 514
click at [730, 398] on img "1 / 4" at bounding box center [526, 362] width 914 height 514
click at [968, 360] on div "Next slide" at bounding box center [961, 363] width 26 height 42
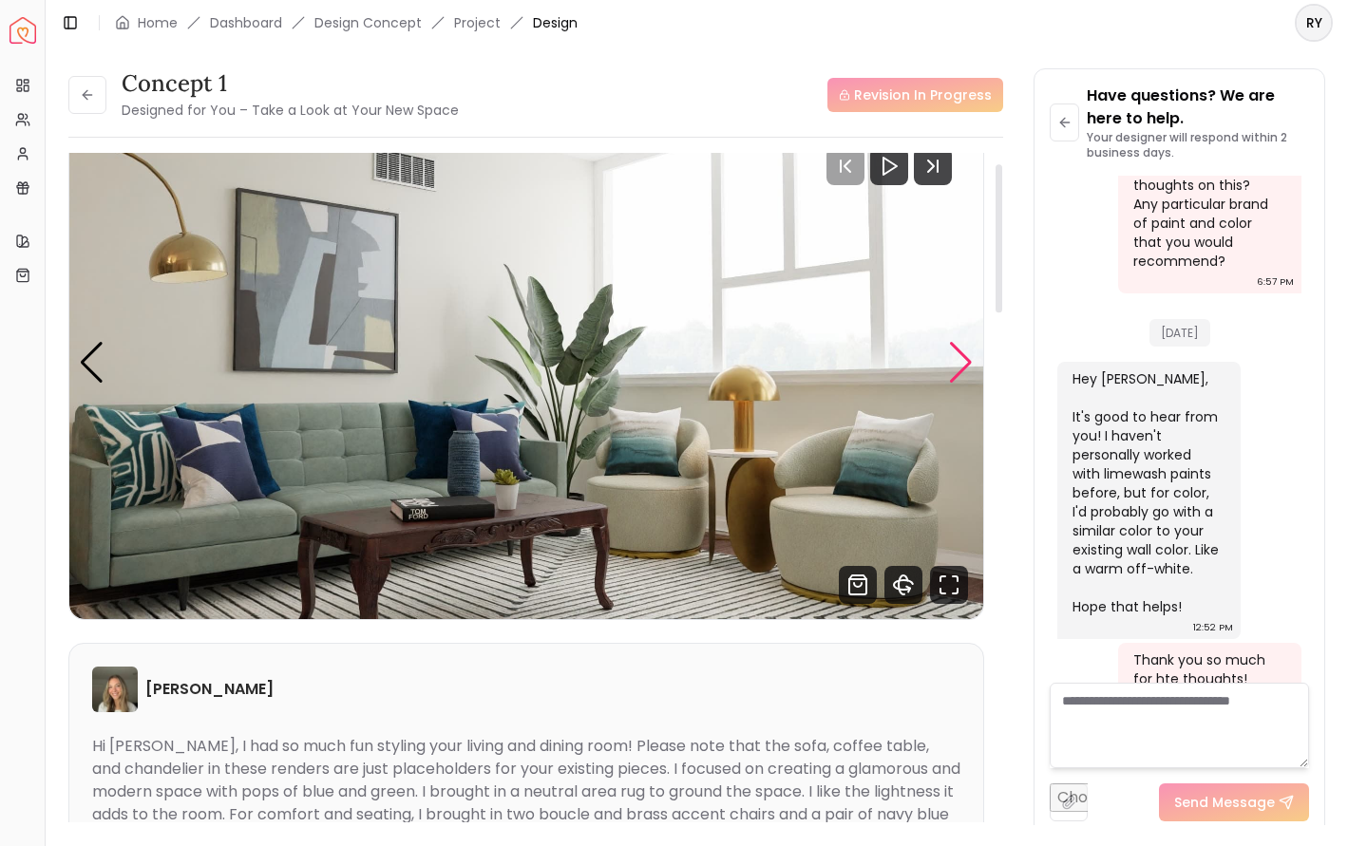
click at [968, 360] on div "Next slide" at bounding box center [961, 363] width 26 height 42
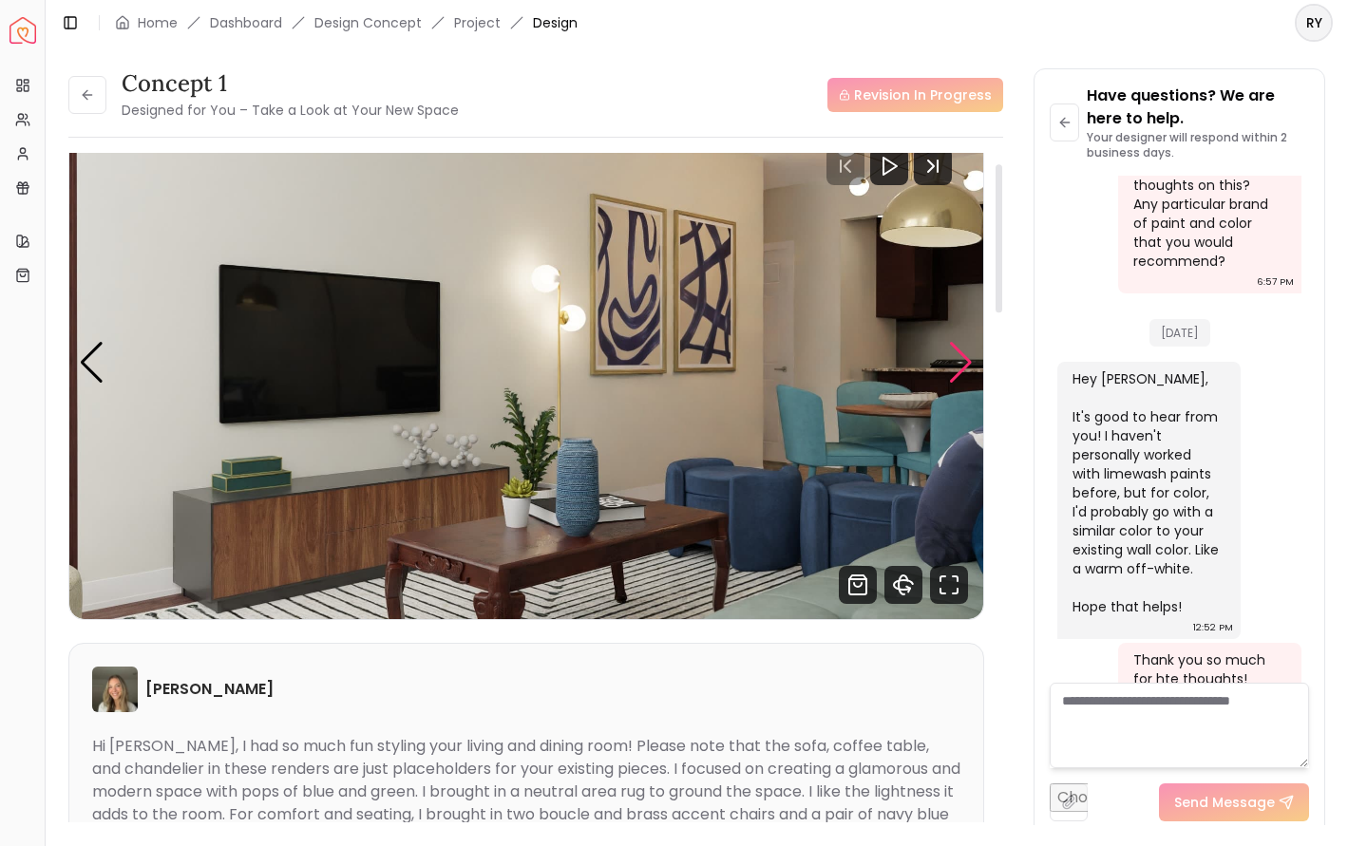
click at [968, 360] on div "Next slide" at bounding box center [961, 363] width 26 height 42
click at [852, 427] on img "3 / 4" at bounding box center [526, 362] width 914 height 514
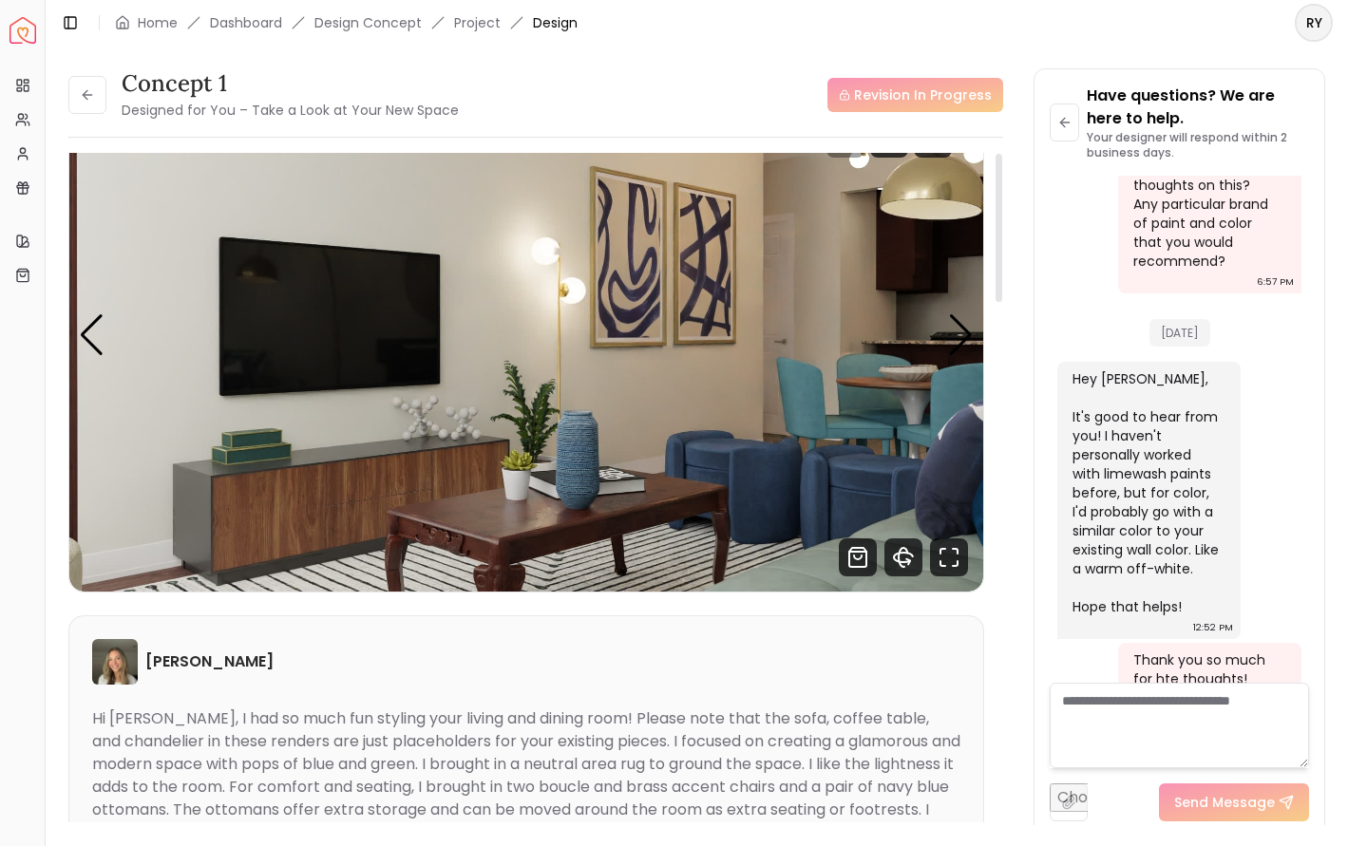
scroll to position [0, 0]
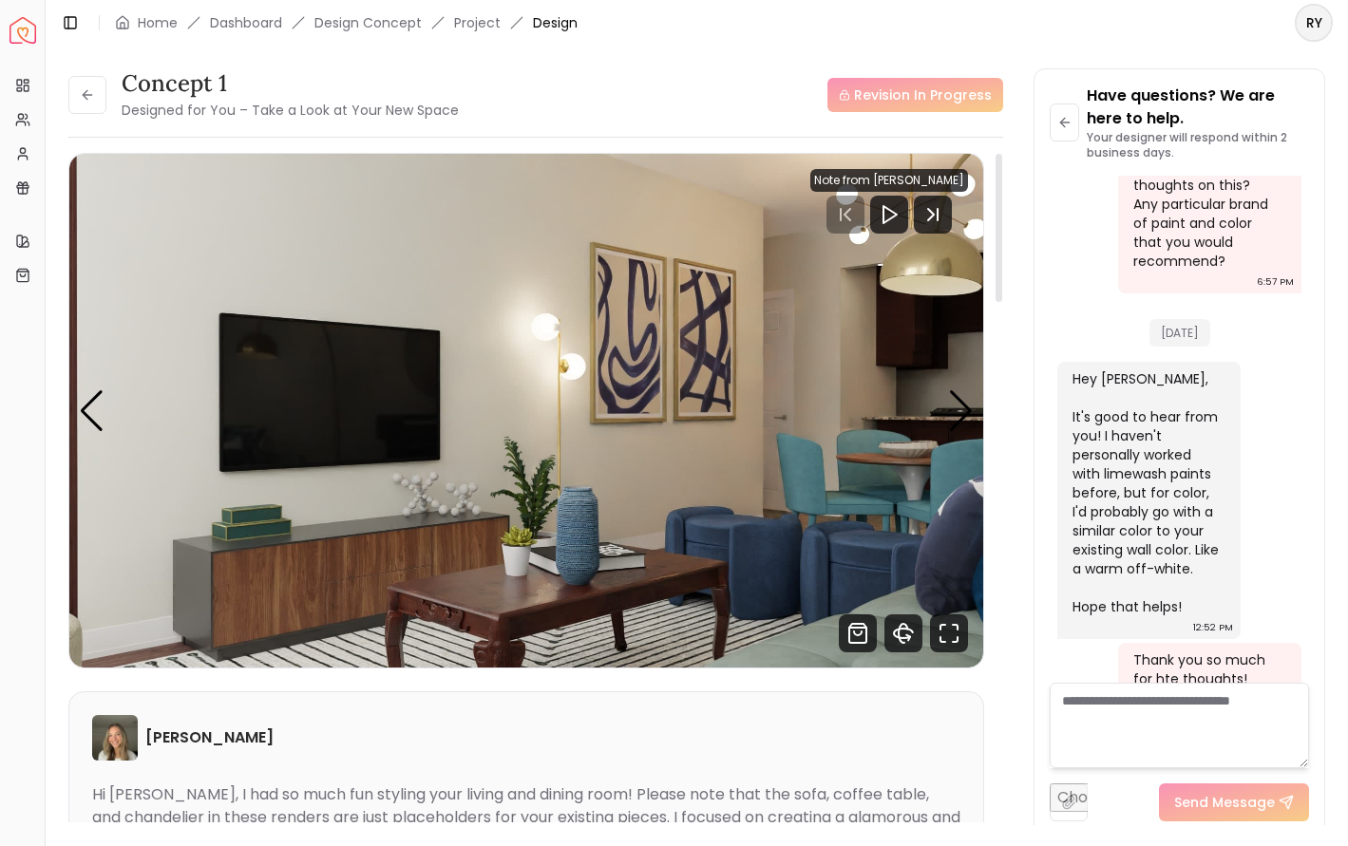
click at [915, 182] on div "Note from Sarah Nelson" at bounding box center [889, 180] width 158 height 23
click at [896, 218] on icon "Play" at bounding box center [889, 214] width 23 height 23
click at [893, 219] on icon "Play" at bounding box center [889, 214] width 23 height 23
click at [928, 214] on icon "Next Track" at bounding box center [933, 215] width 38 height 38
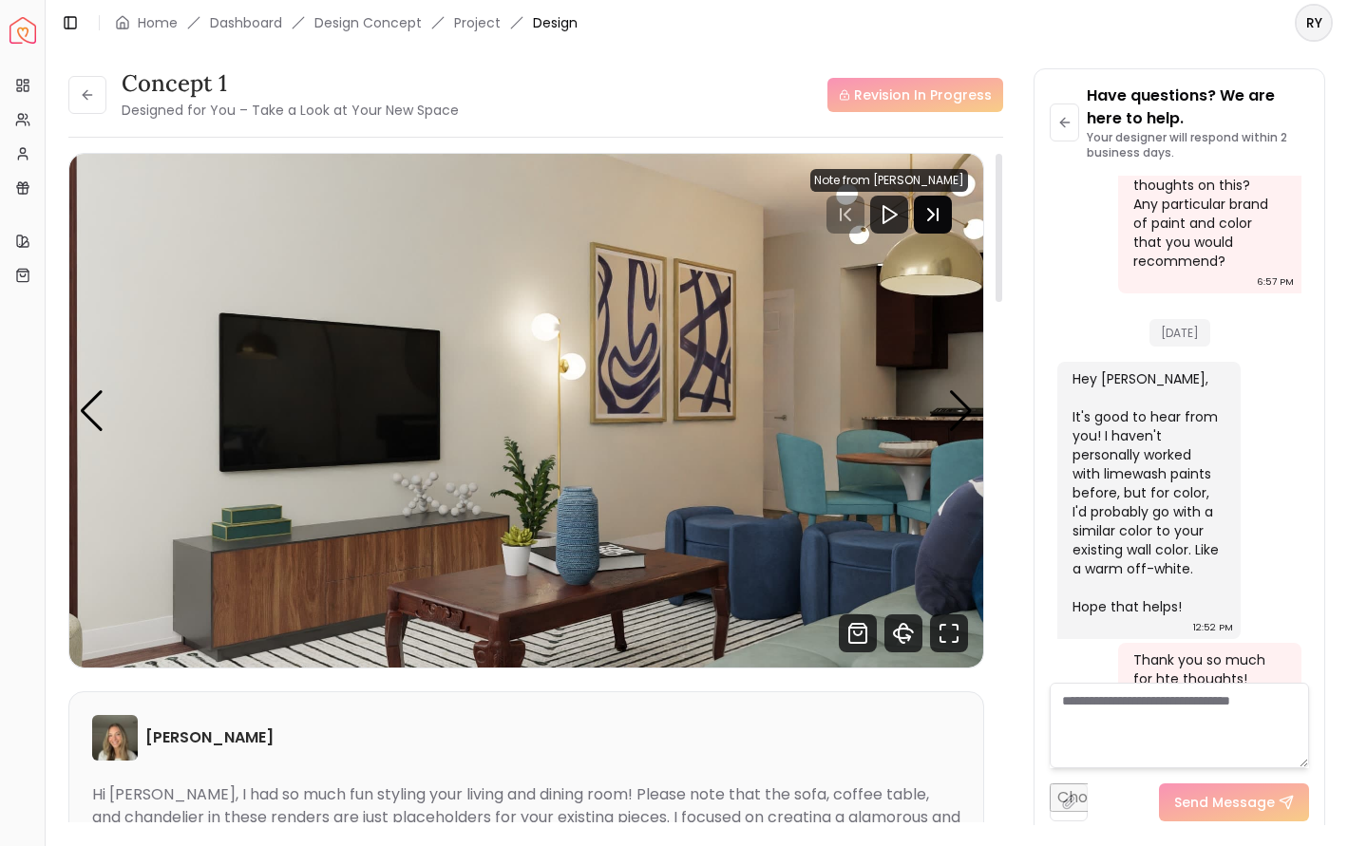
click at [936, 216] on icon "Next Track" at bounding box center [933, 215] width 38 height 38
click at [79, 418] on div "Previous slide" at bounding box center [92, 411] width 26 height 42
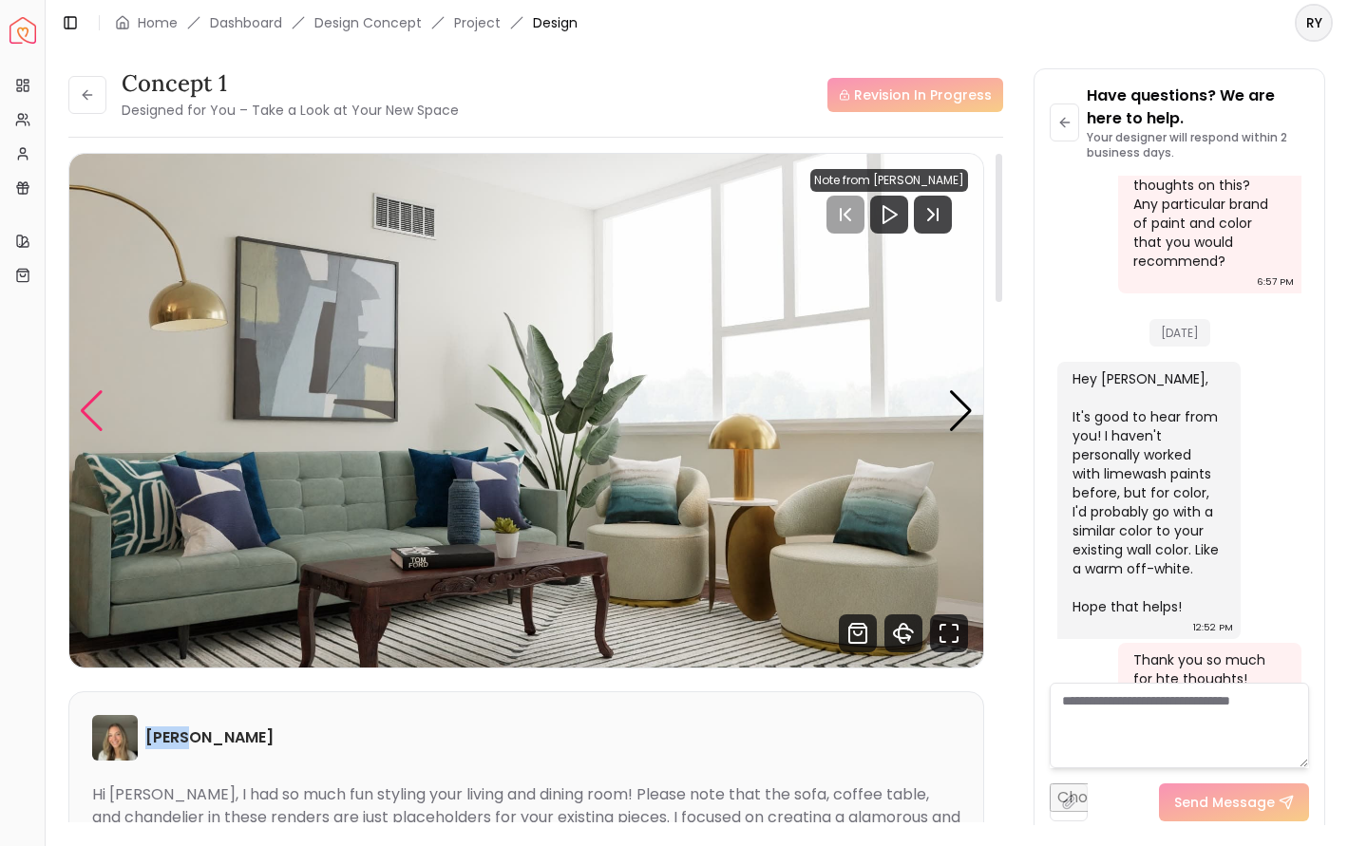
click at [80, 418] on div "Previous slide" at bounding box center [92, 411] width 26 height 42
